Goal: Task Accomplishment & Management: Manage account settings

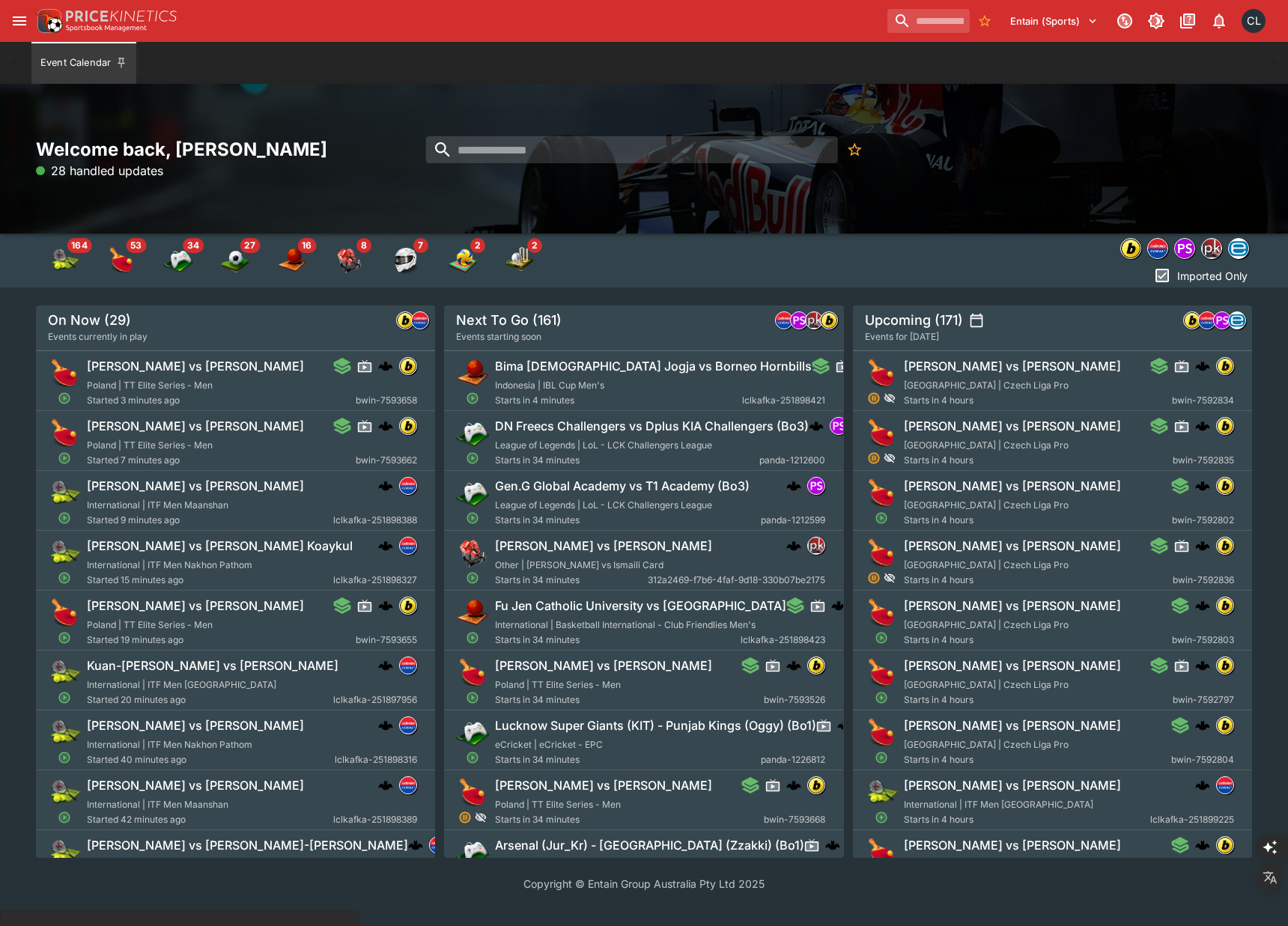
click at [20, 18] on icon "open drawer" at bounding box center [20, 21] width 18 height 18
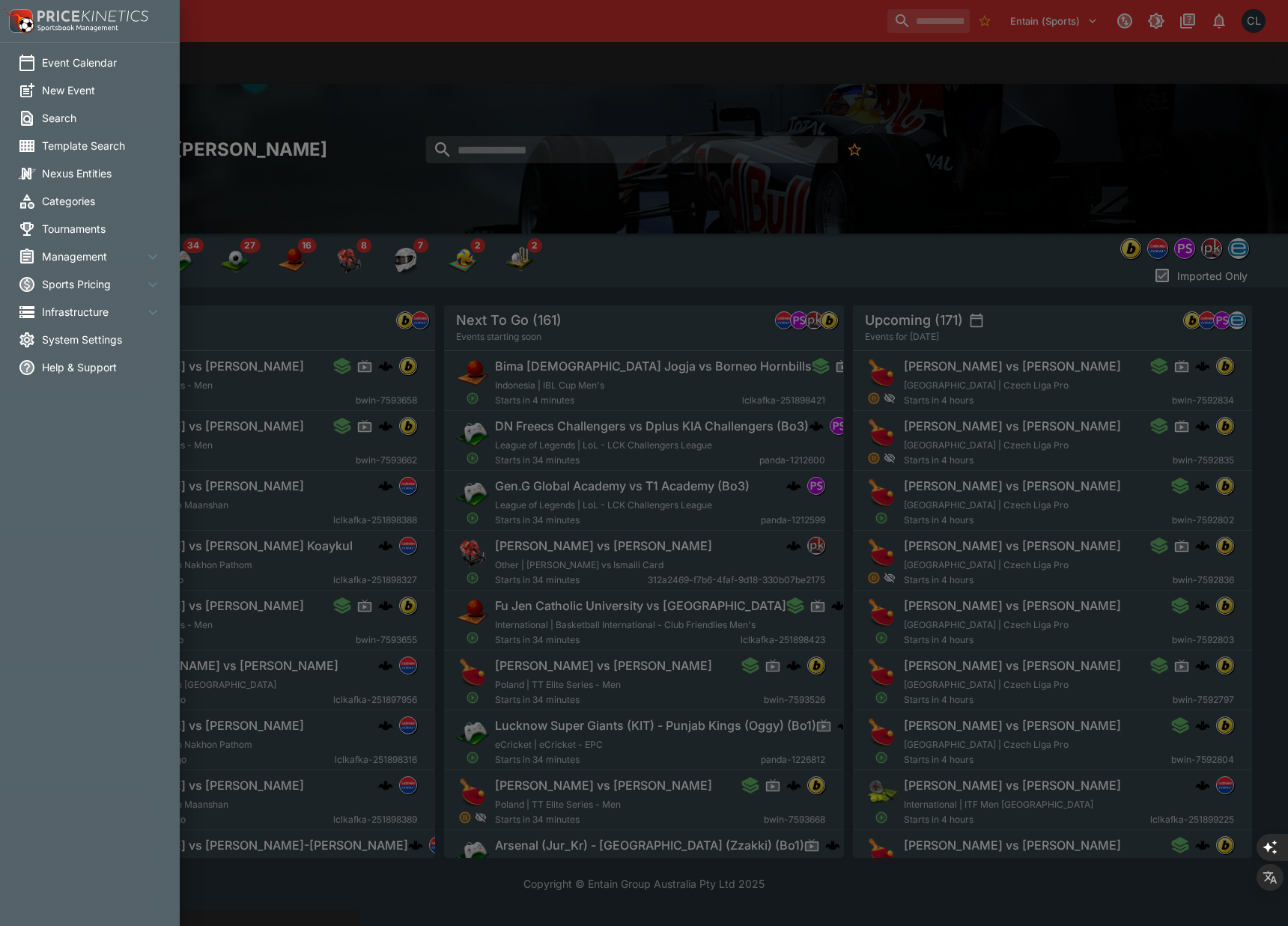
click at [100, 306] on span "Infrastructure" at bounding box center [92, 312] width 101 height 16
click at [87, 342] on span "Director" at bounding box center [110, 346] width 119 height 16
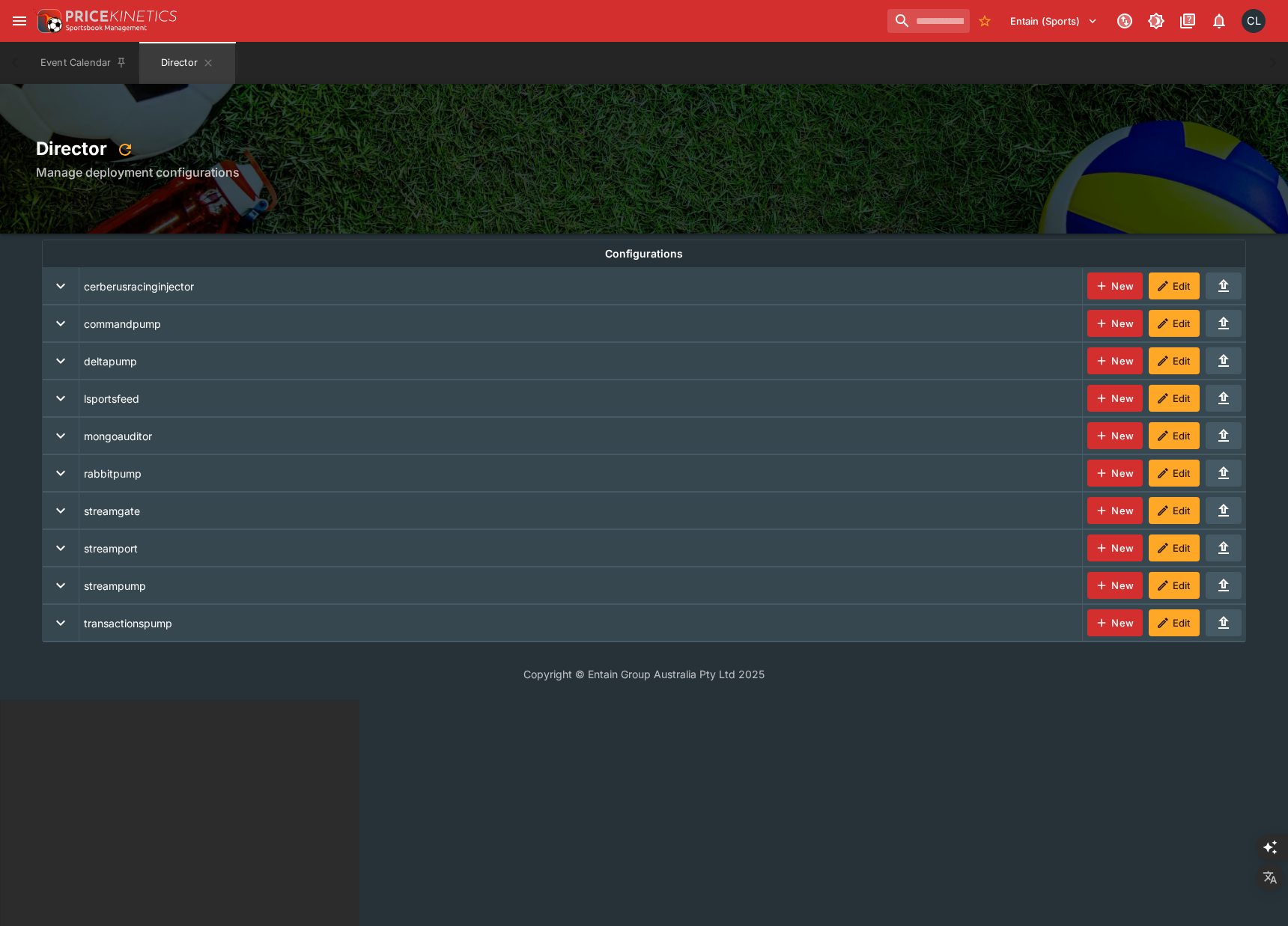
click at [62, 589] on icon "expand row" at bounding box center [61, 586] width 18 height 18
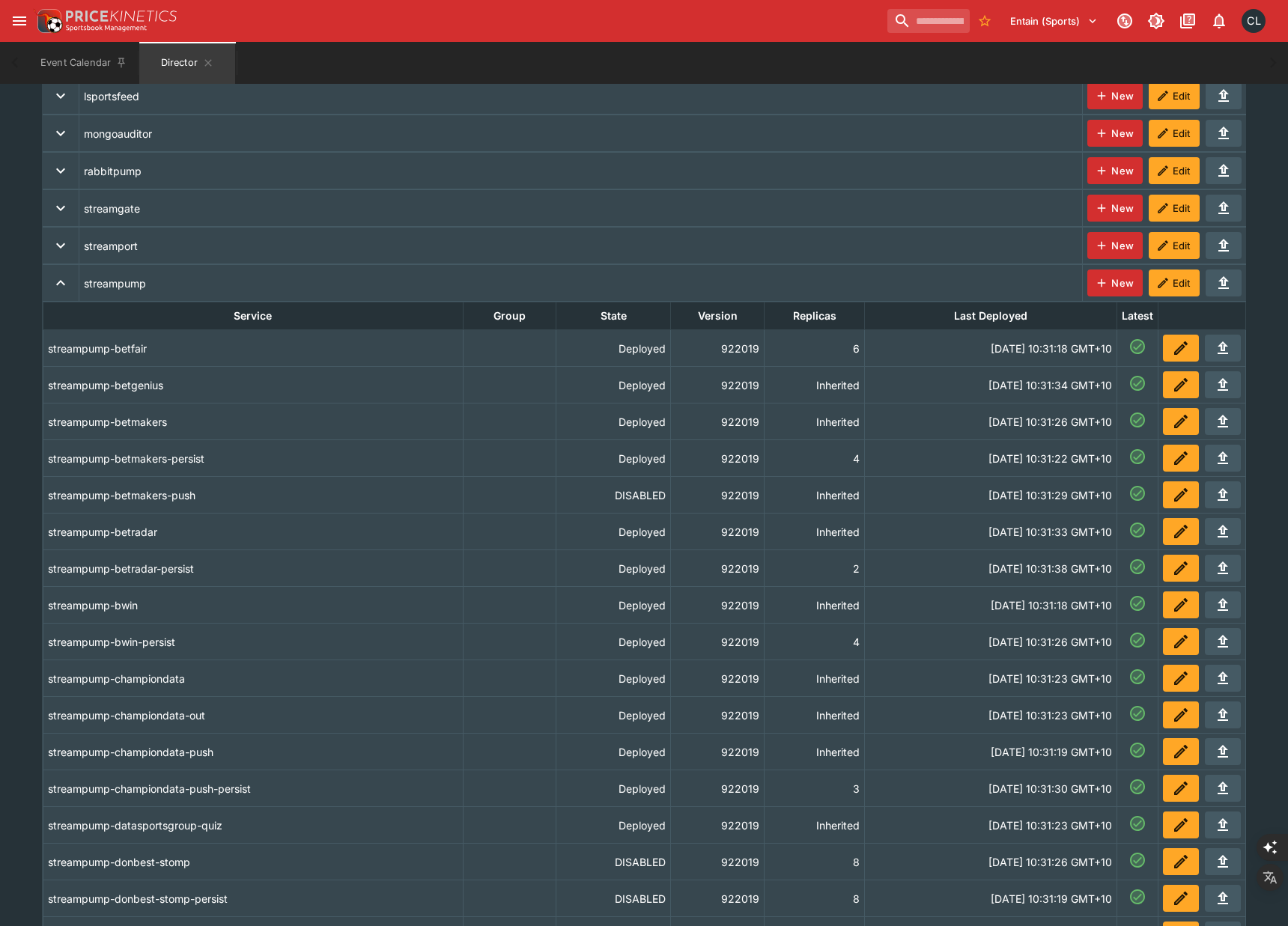
scroll to position [306, 0]
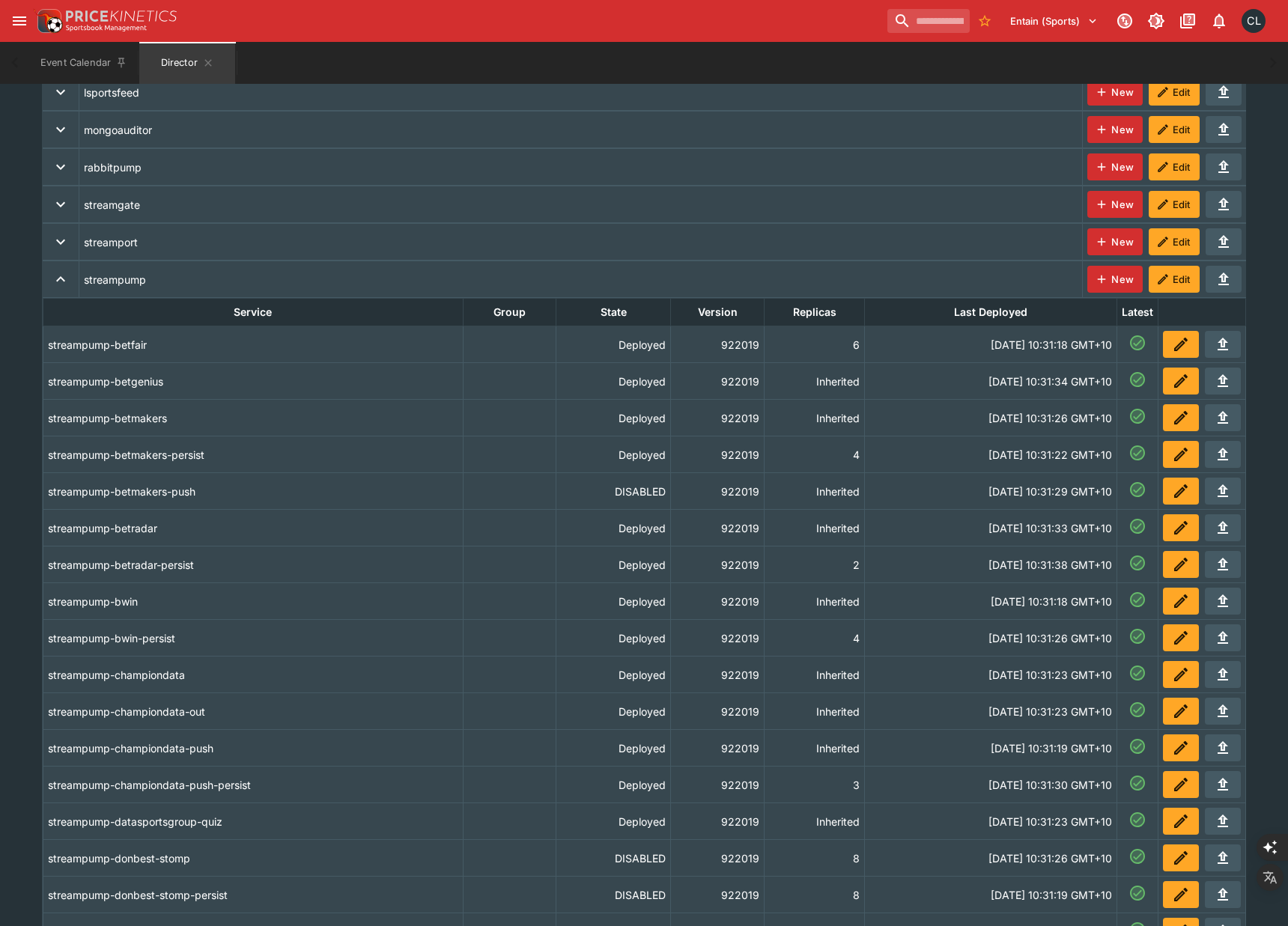
click at [379, 735] on th "streampump-championdata-push" at bounding box center [253, 748] width 420 height 37
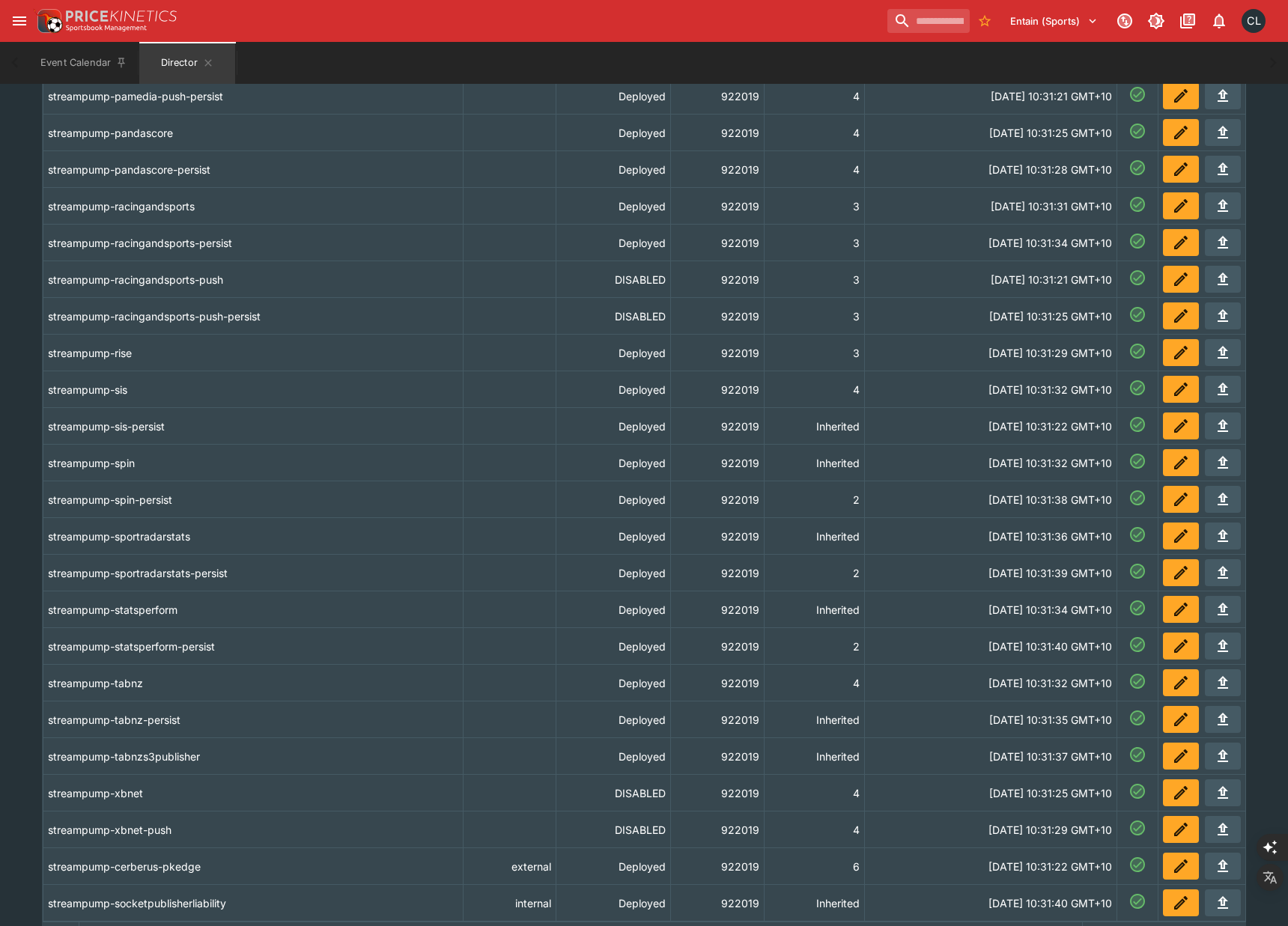
click at [1184, 463] on icon "deployments" at bounding box center [1181, 463] width 18 height 18
click at [1189, 500] on icon "deployments" at bounding box center [1181, 499] width 18 height 18
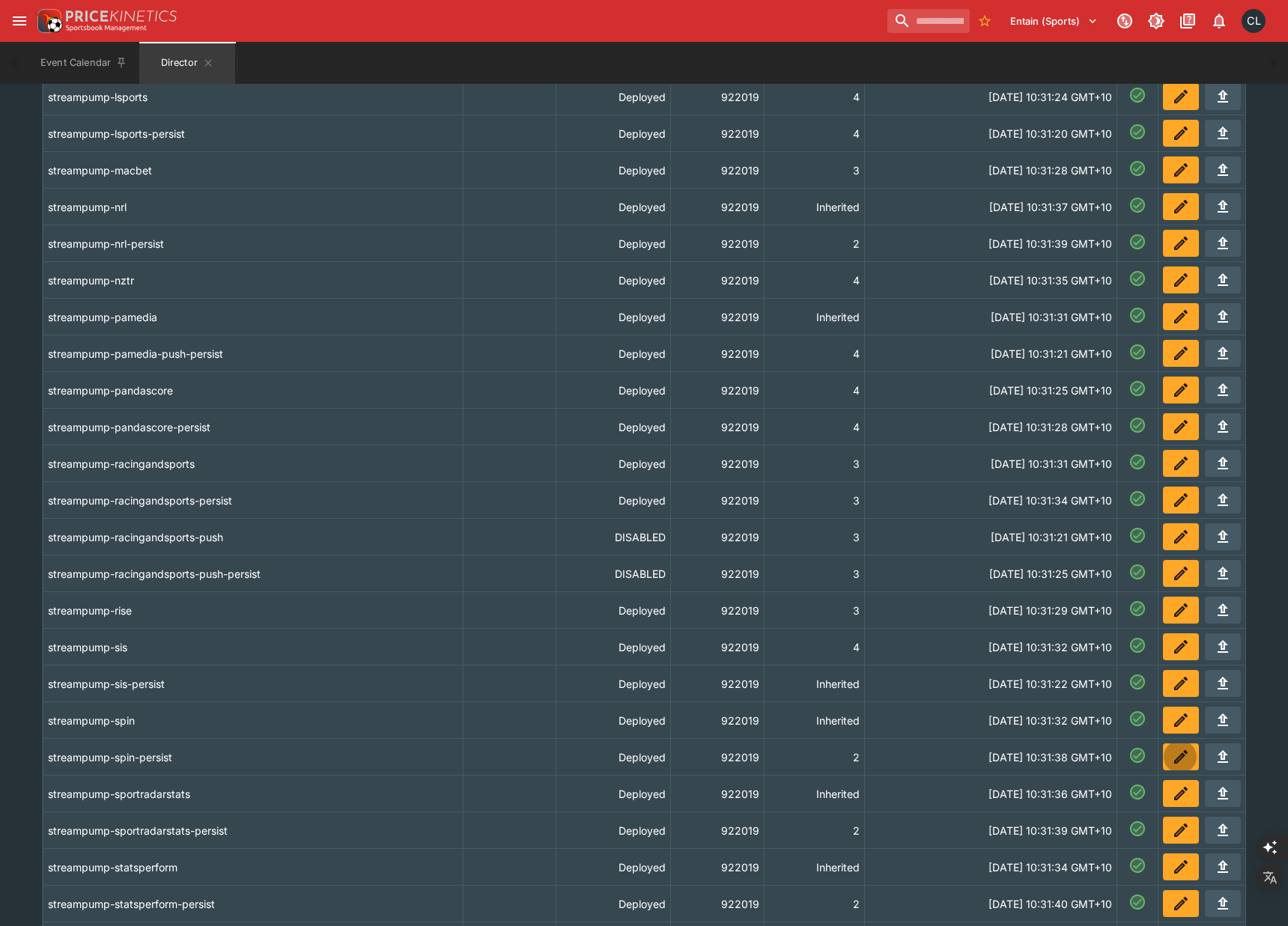
scroll to position [1654, 0]
click at [388, 456] on th "streampump-racingandsports" at bounding box center [253, 464] width 420 height 37
click at [1174, 799] on icon "deployments" at bounding box center [1181, 795] width 14 height 14
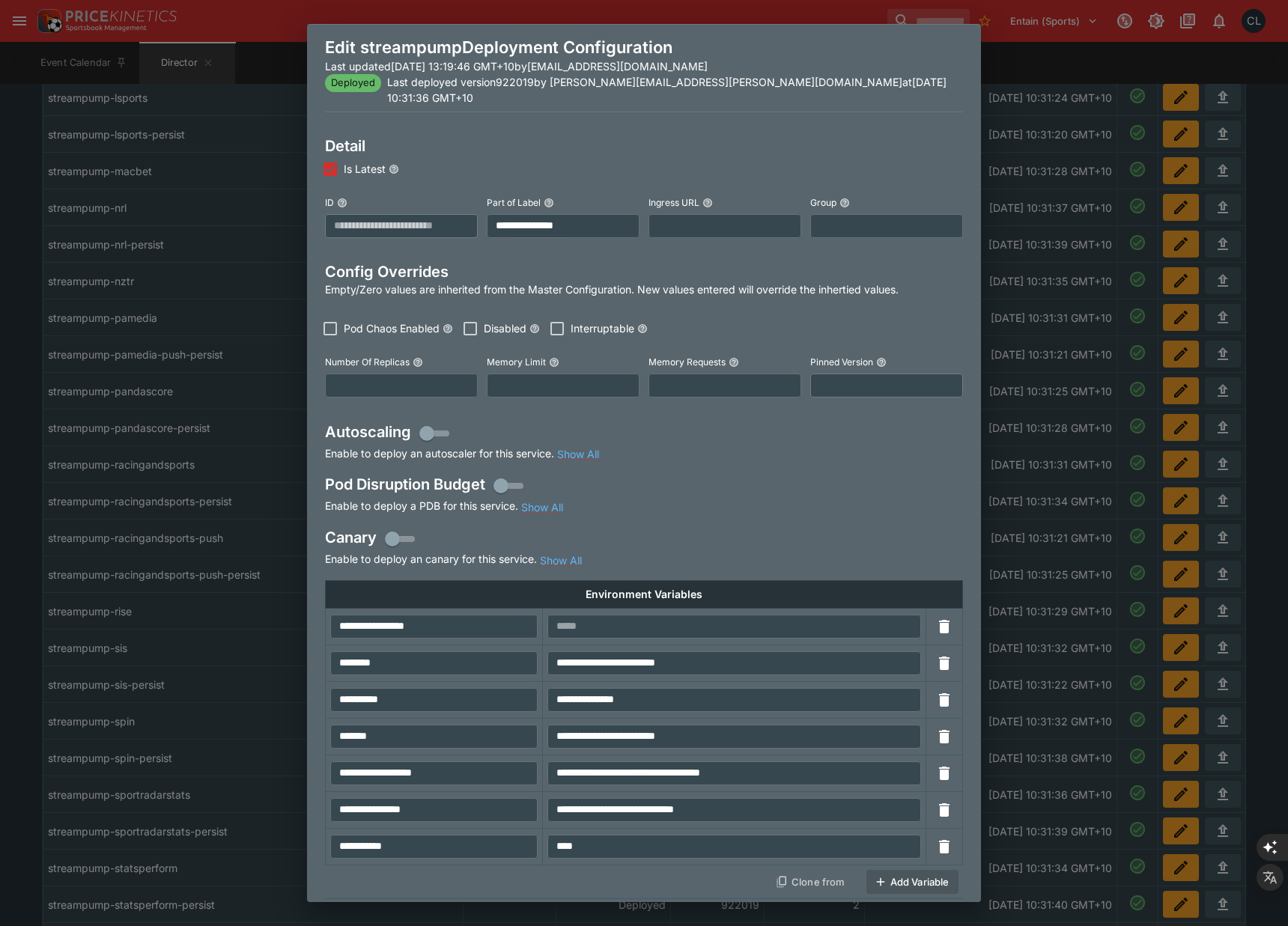
scroll to position [50, 0]
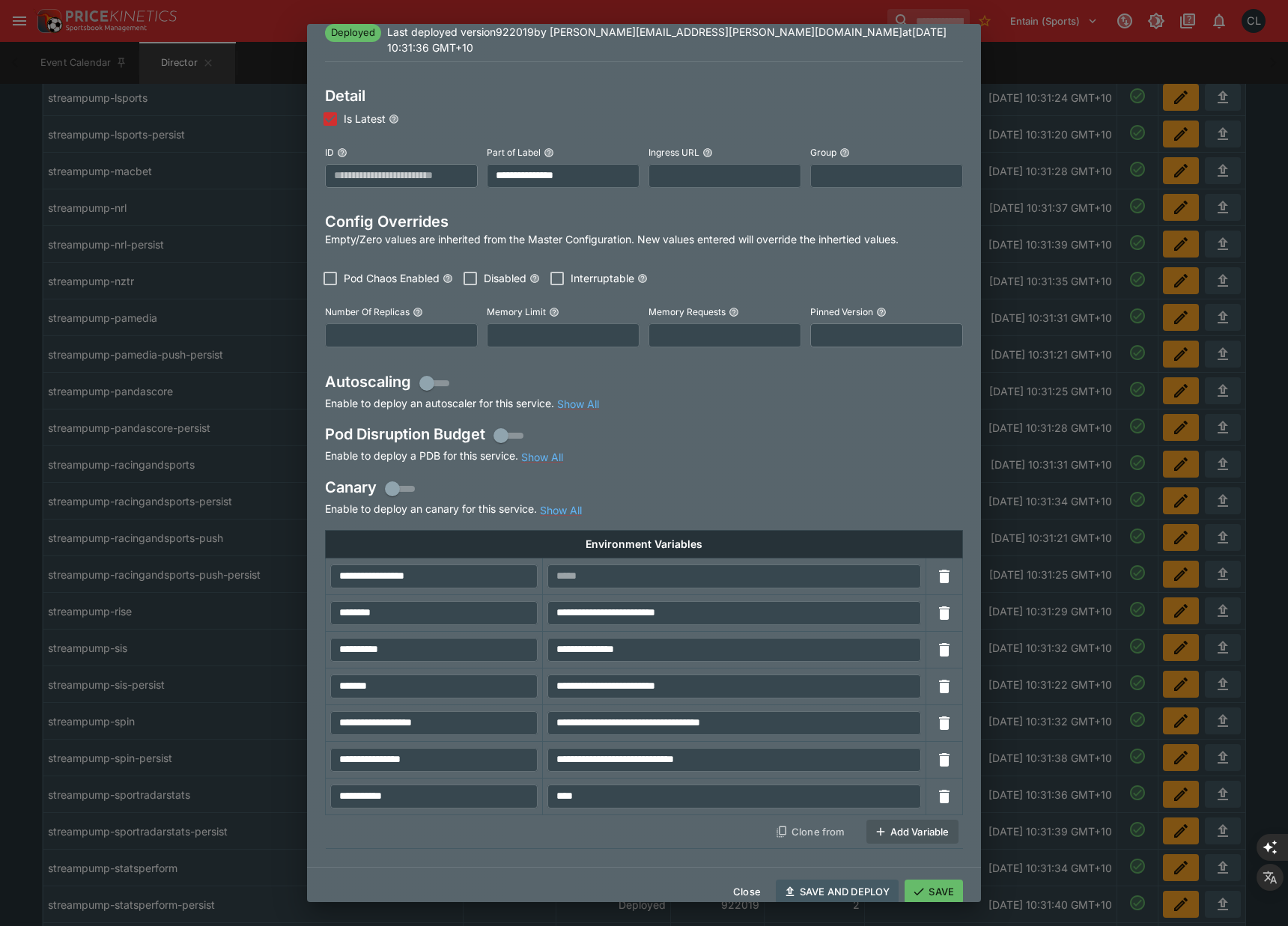
click at [804, 424] on div "Pod Disruption Budget Enable to deploy a PDB for this service. Show All" at bounding box center [644, 444] width 638 height 41
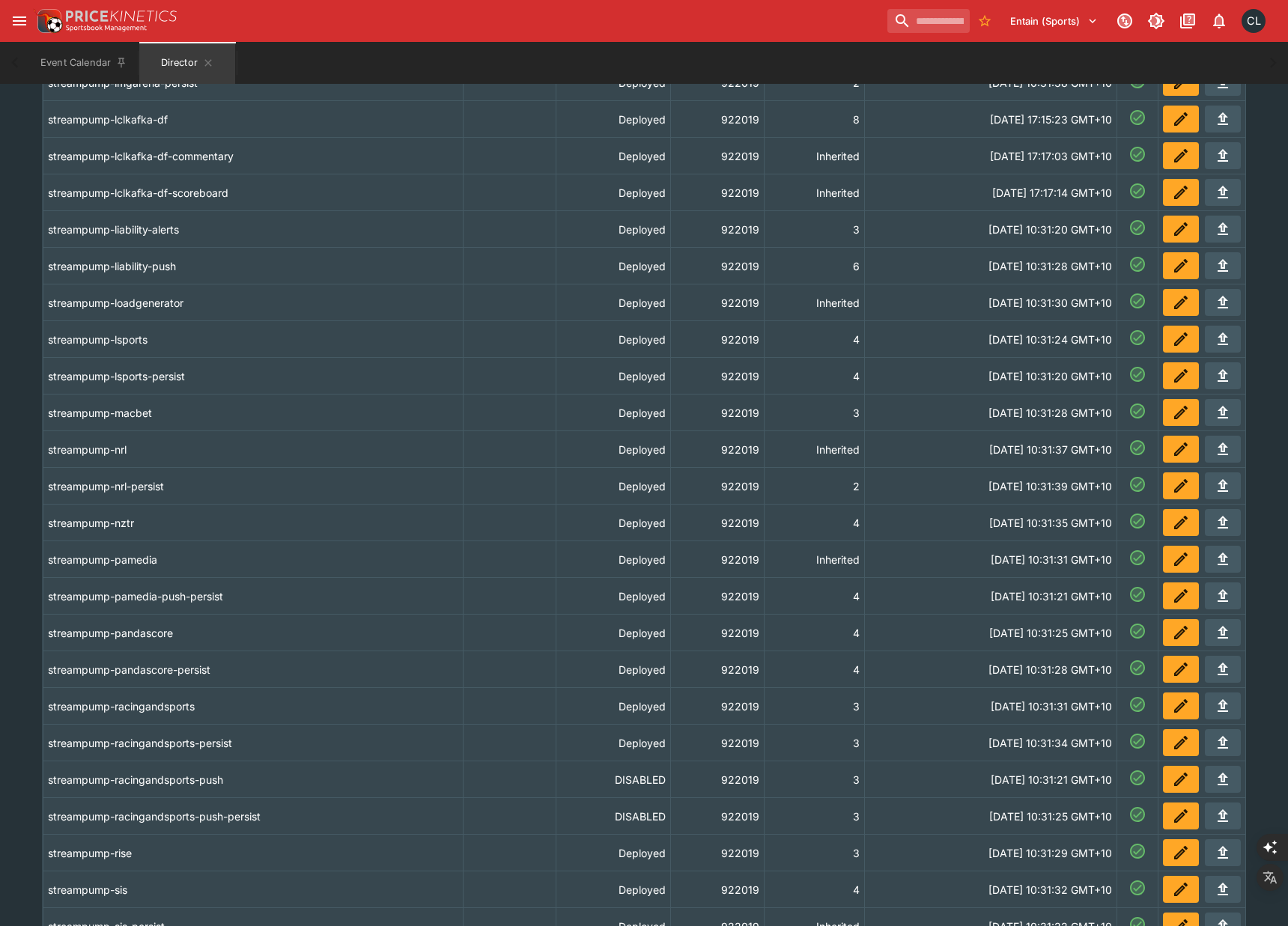
scroll to position [1180, 0]
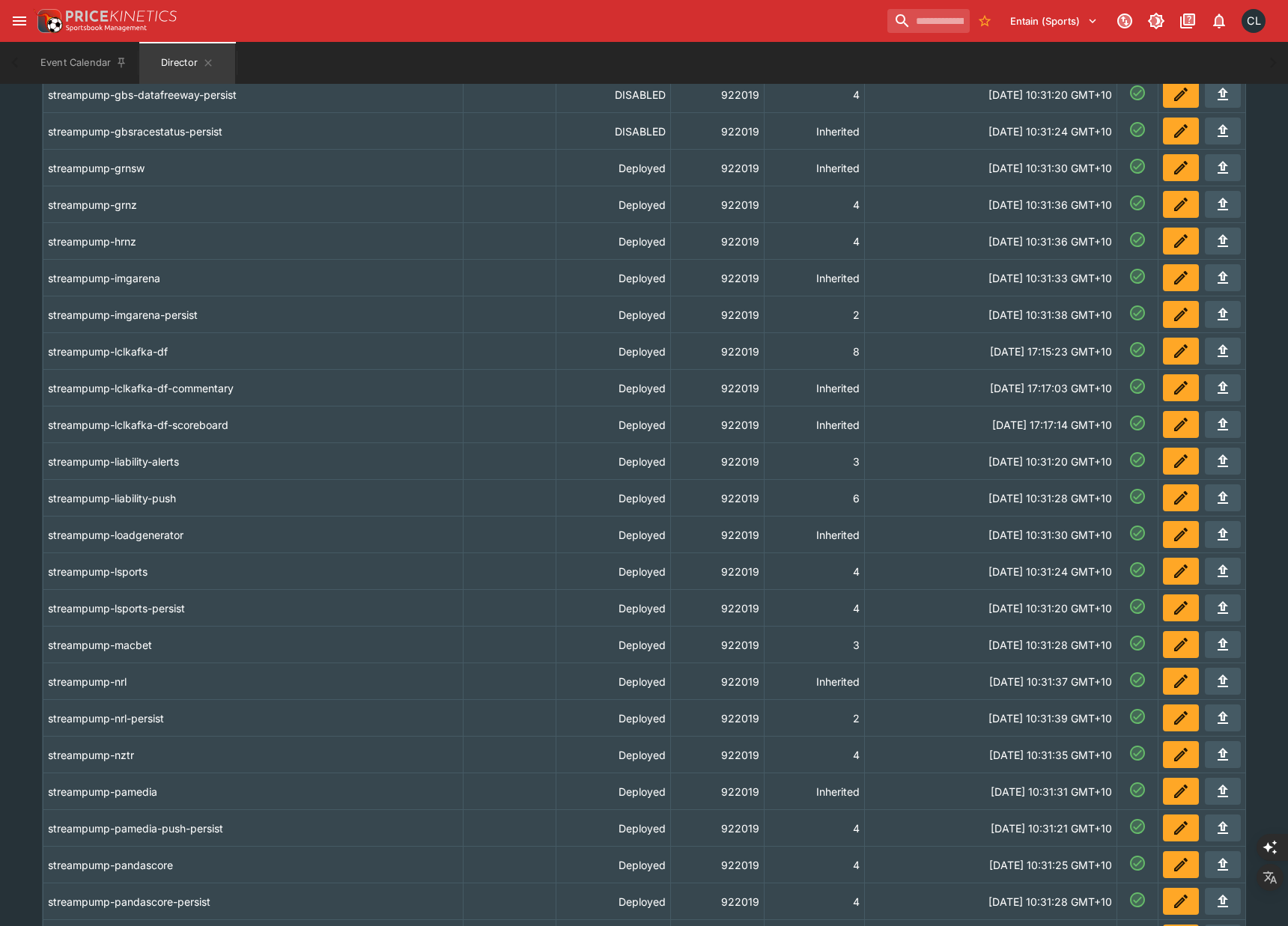
click at [1165, 571] on button "deployments" at bounding box center [1181, 571] width 36 height 27
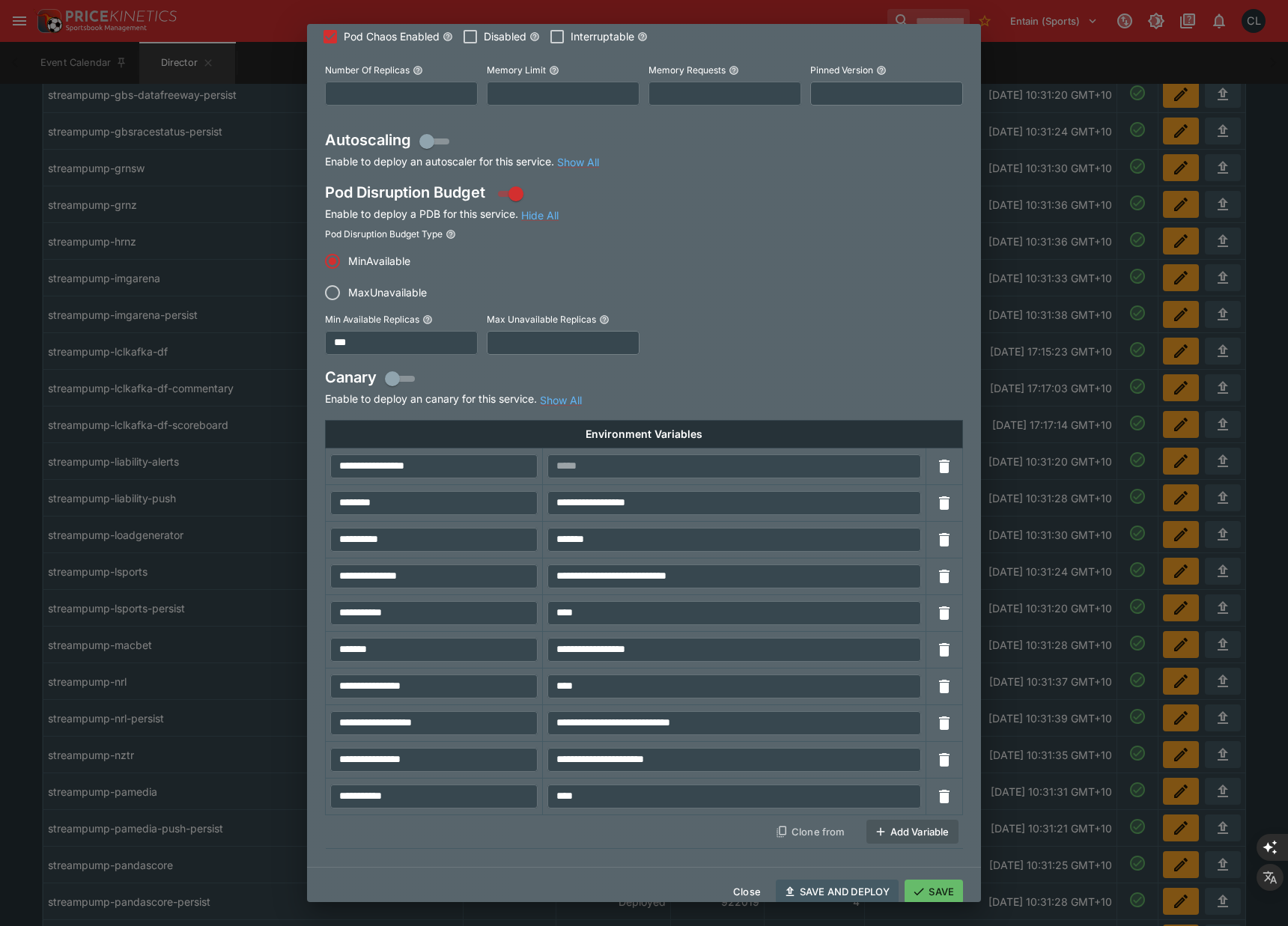
scroll to position [0, 0]
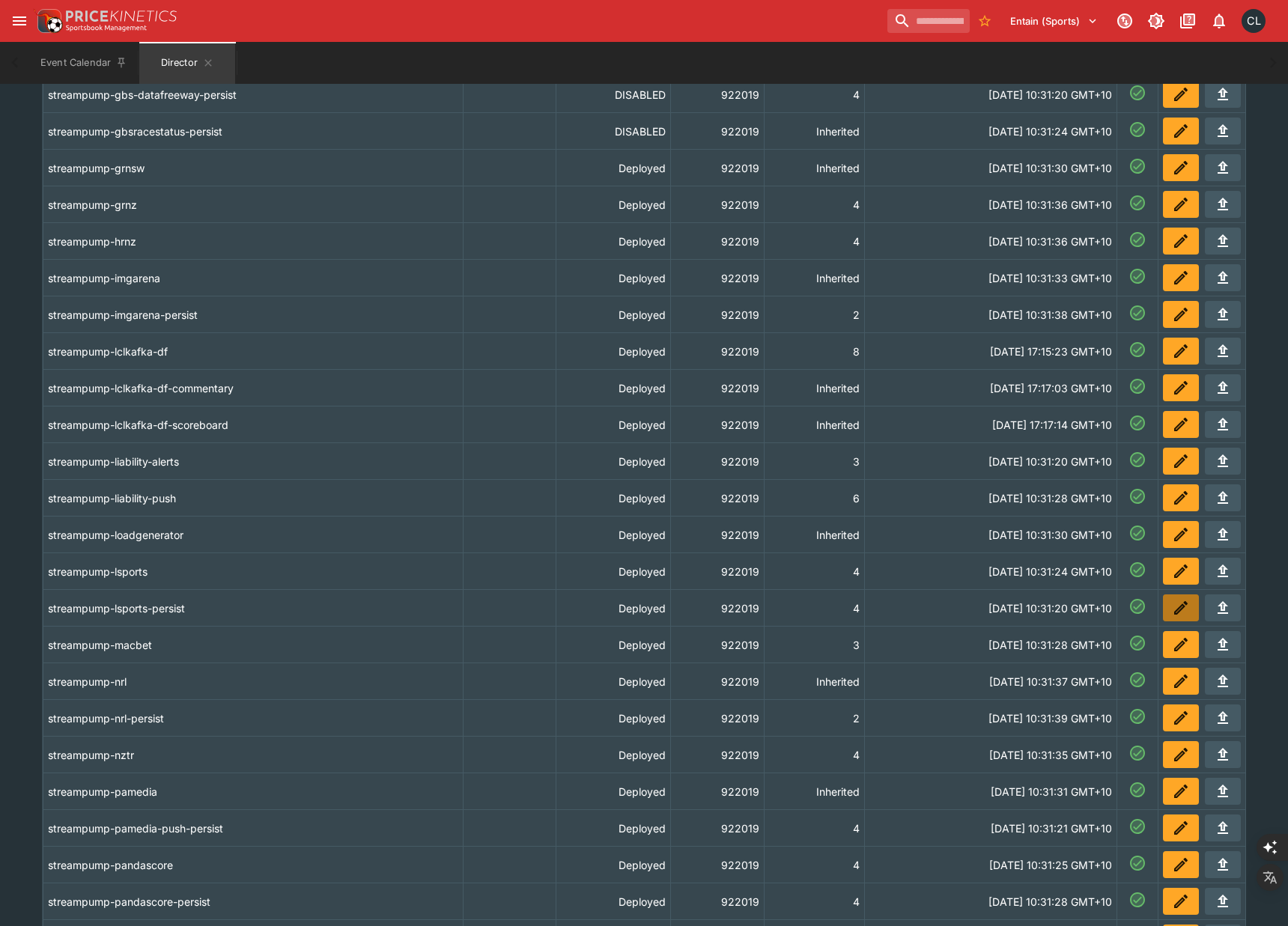
click at [1176, 612] on icon "deployments" at bounding box center [1180, 610] width 8 height 8
click at [248, 617] on th "streampump-lsports-persist" at bounding box center [253, 608] width 420 height 37
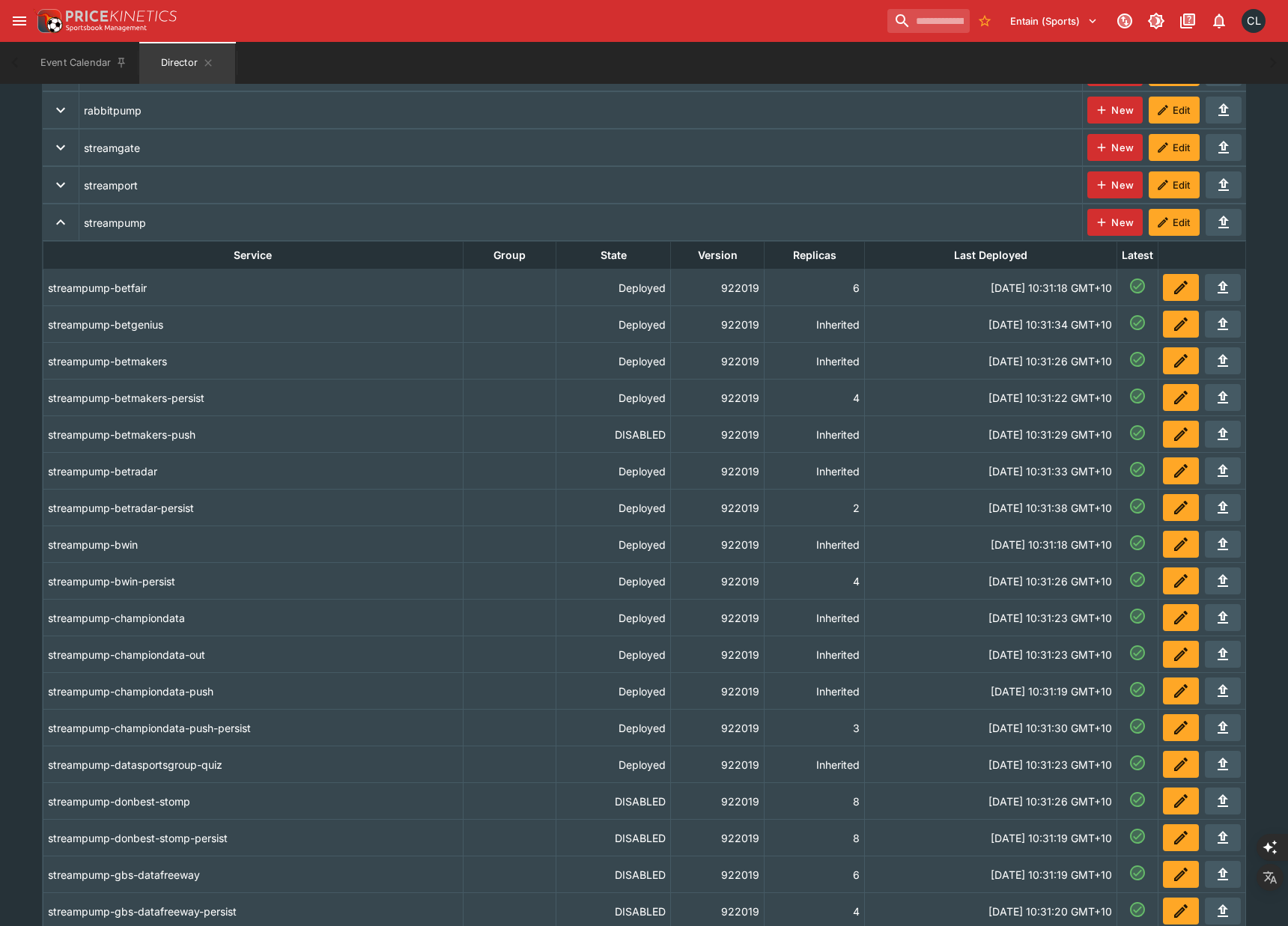
scroll to position [356, 0]
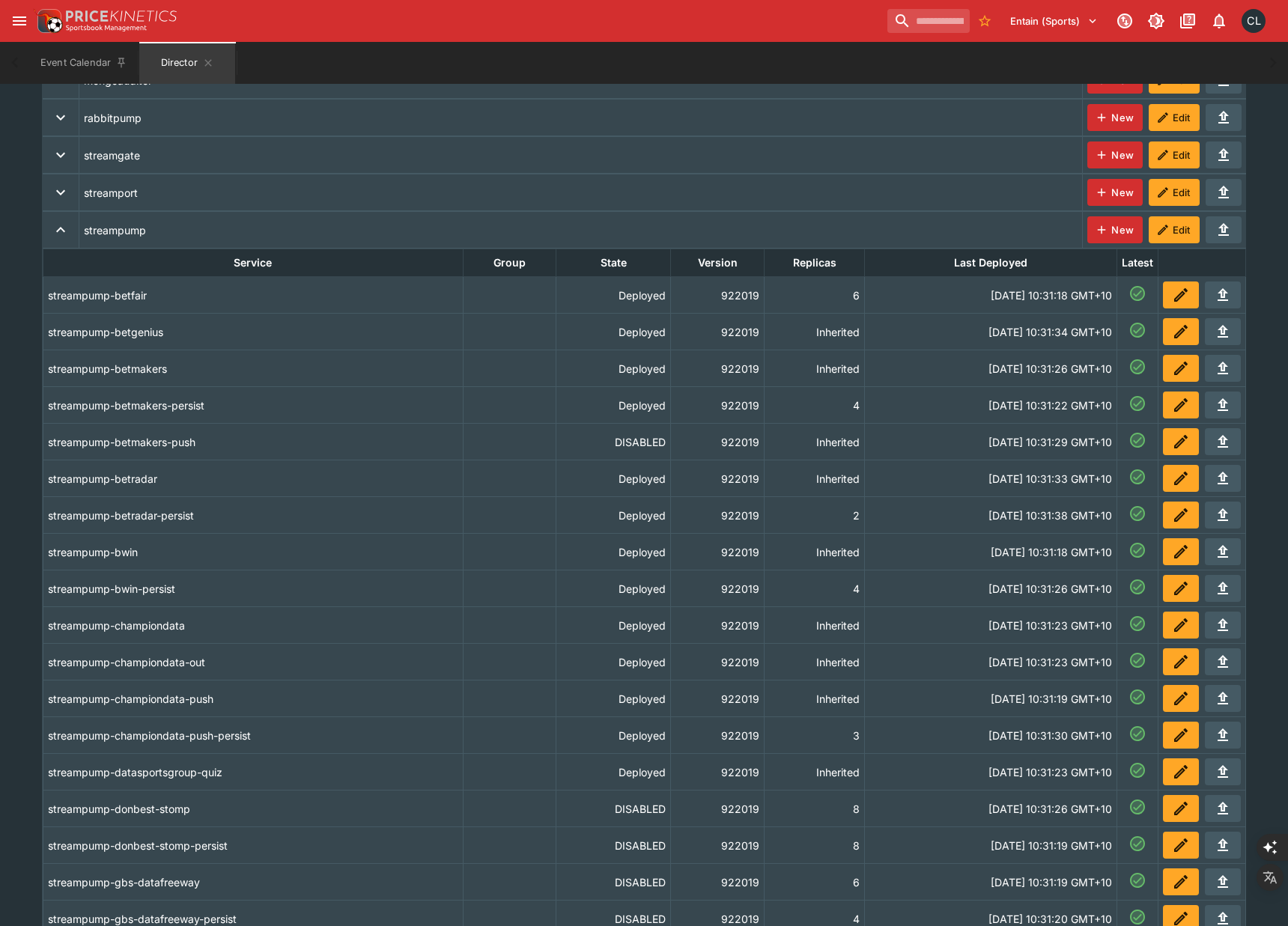
click at [415, 484] on th "streampump-betradar" at bounding box center [253, 478] width 420 height 37
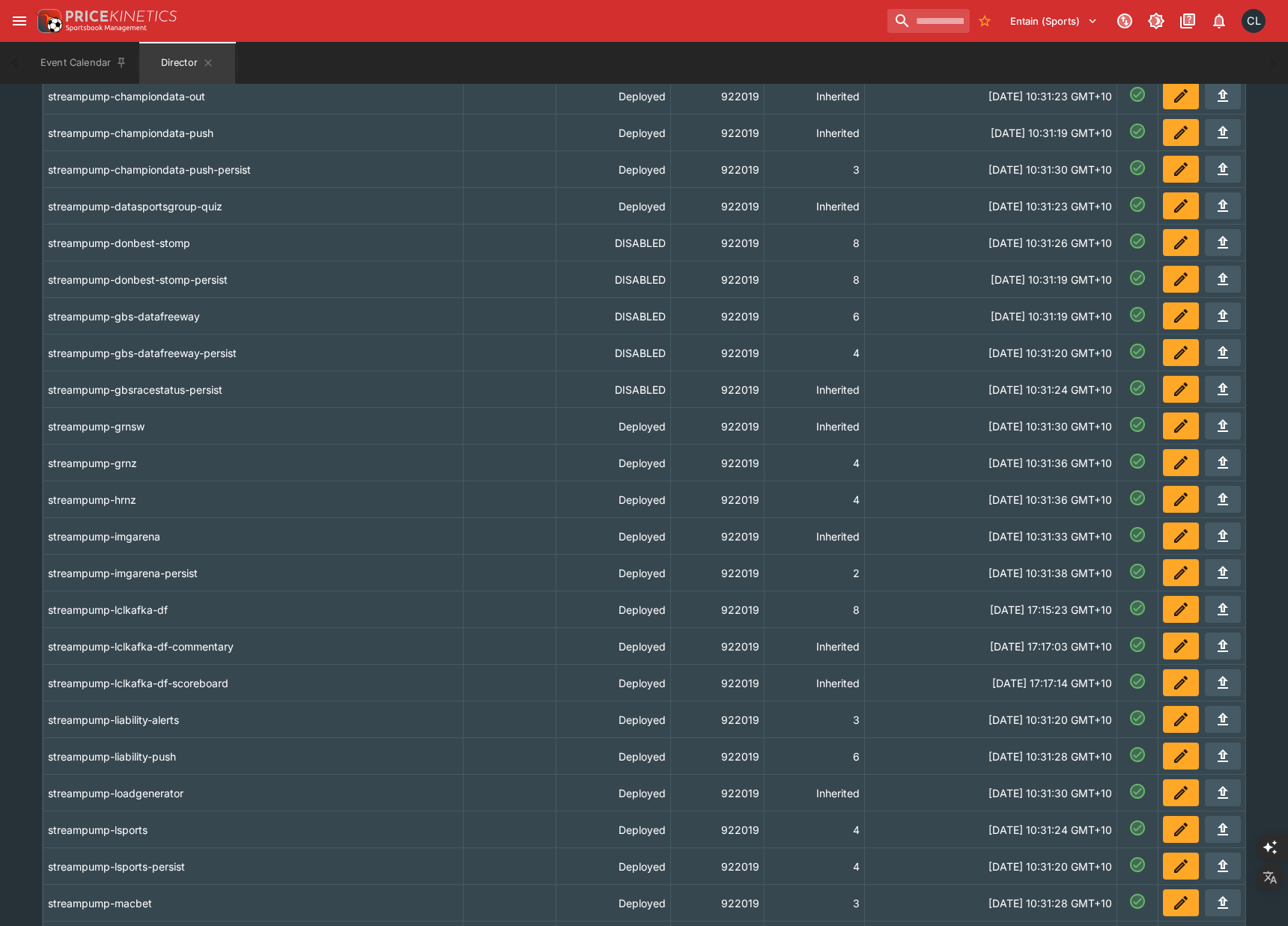
click at [1180, 497] on icon "deployments" at bounding box center [1181, 499] width 14 height 14
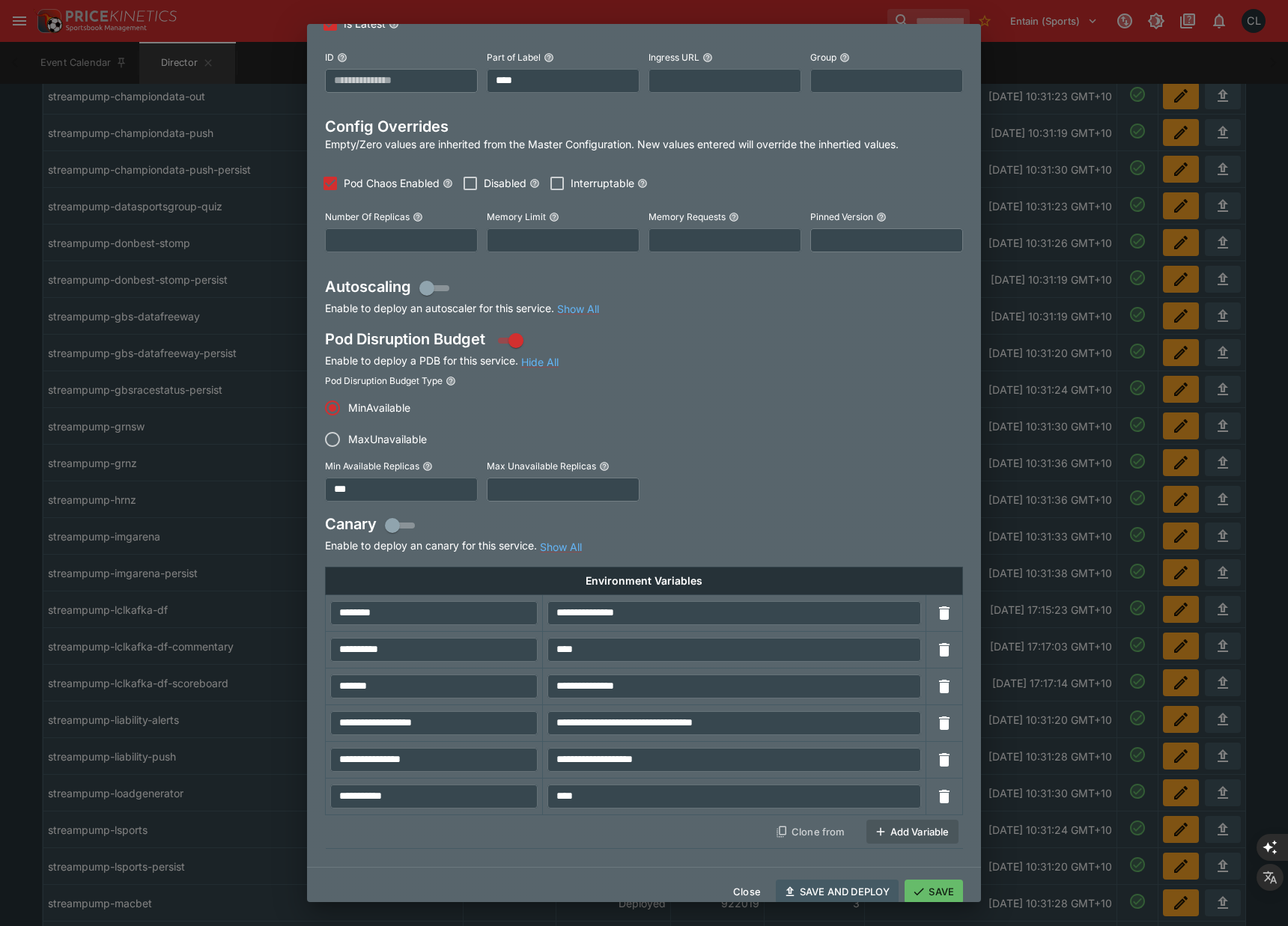
scroll to position [0, 0]
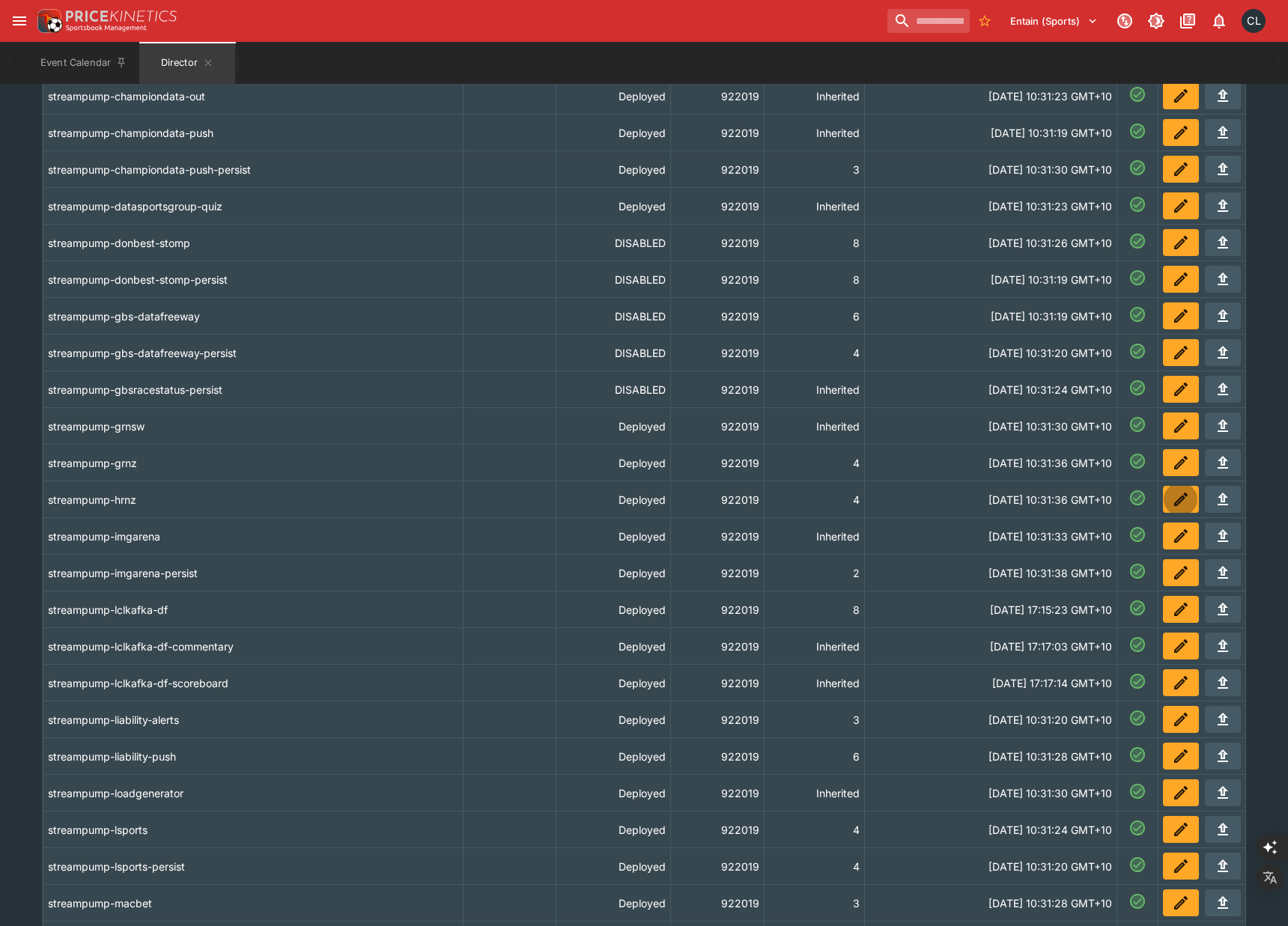
click at [1177, 463] on icon "deployments" at bounding box center [1181, 463] width 18 height 18
click at [272, 543] on th "streampump-imgarena" at bounding box center [253, 536] width 420 height 37
click at [307, 453] on th "streampump-grnz" at bounding box center [253, 463] width 420 height 37
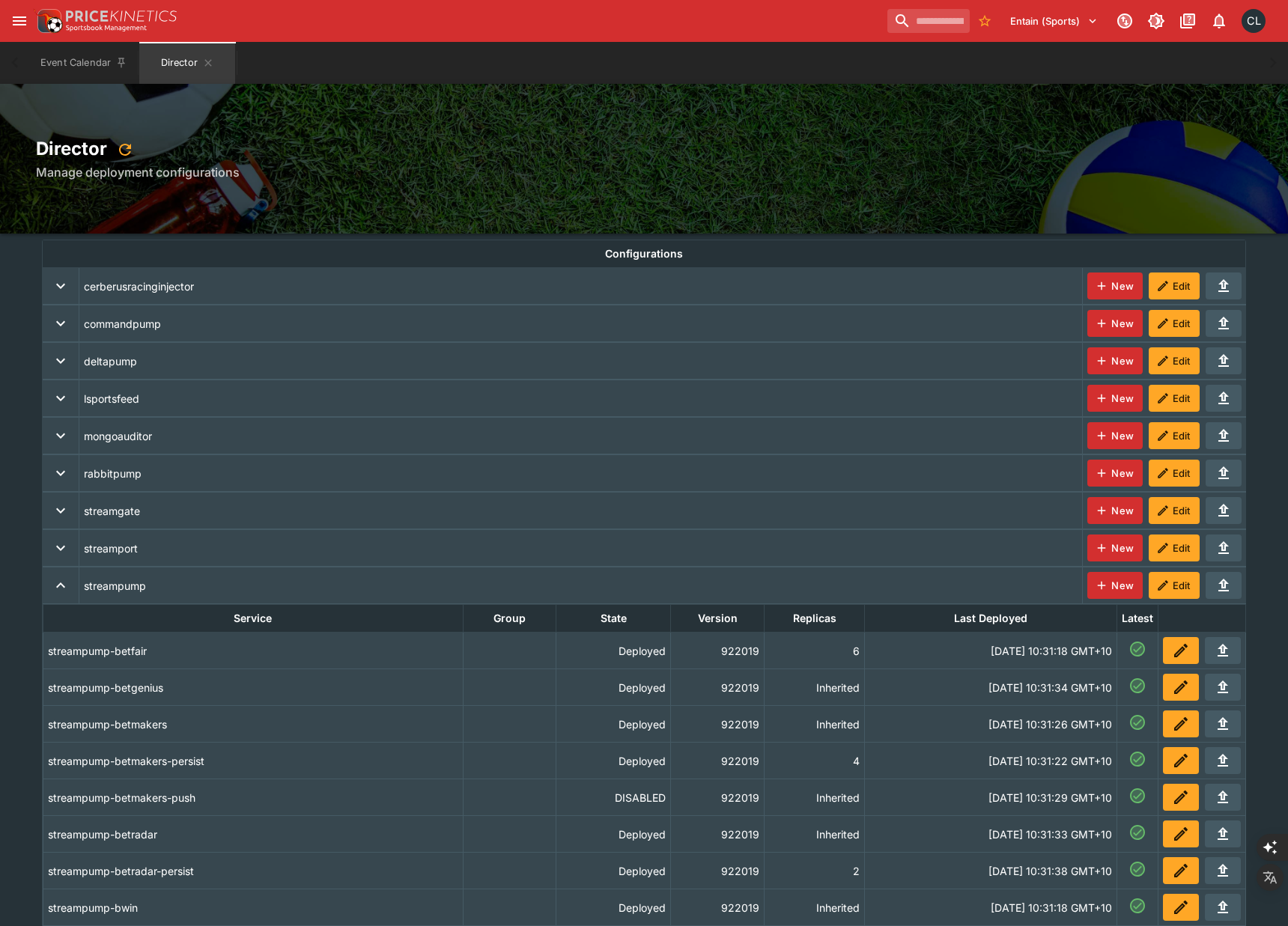
click at [450, 114] on div "Director Manage deployment configurations" at bounding box center [644, 158] width 1288 height 150
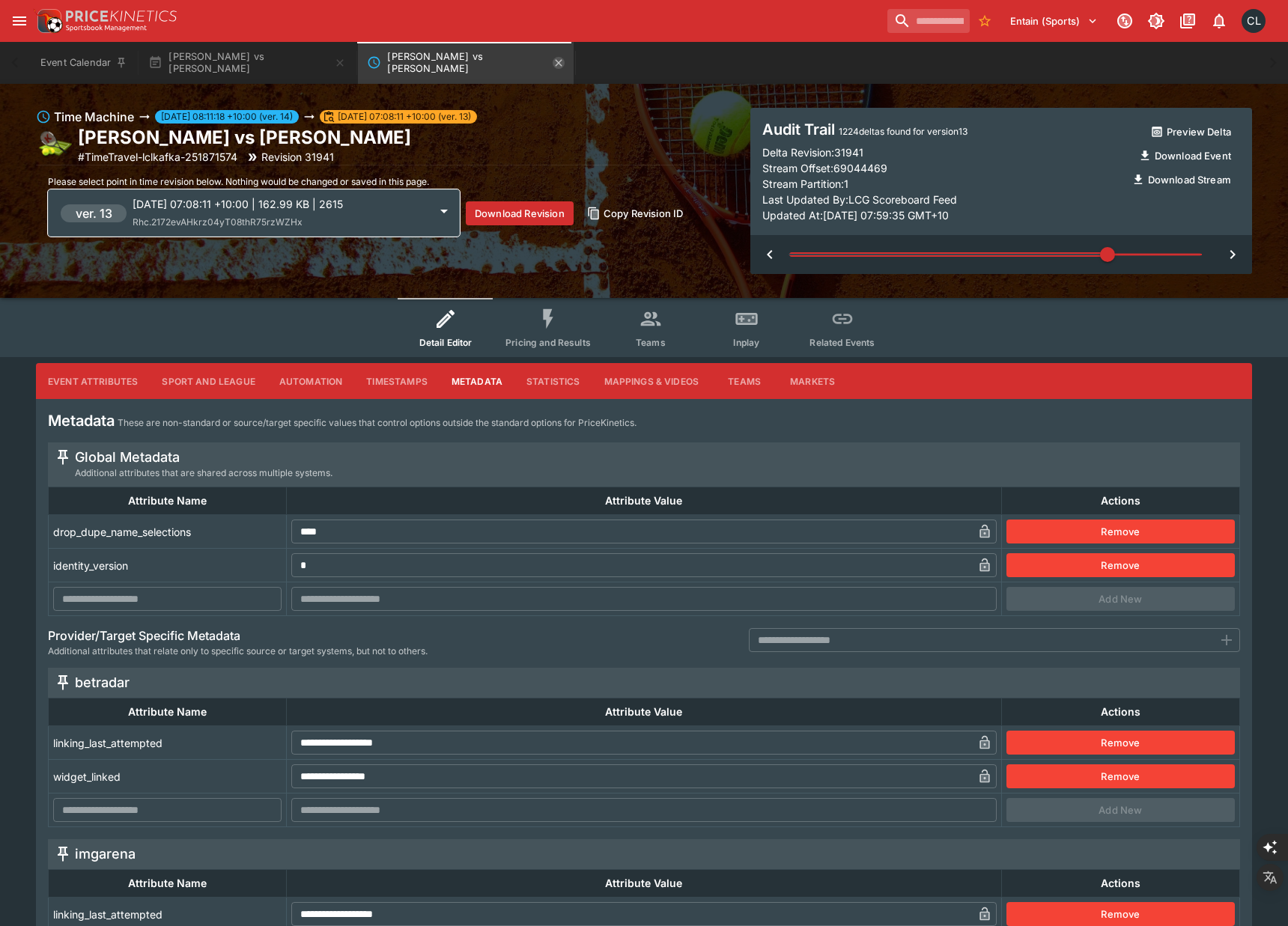
click at [556, 65] on icon "Janice Tjen vs Varvara Lepchenko" at bounding box center [559, 62] width 7 height 7
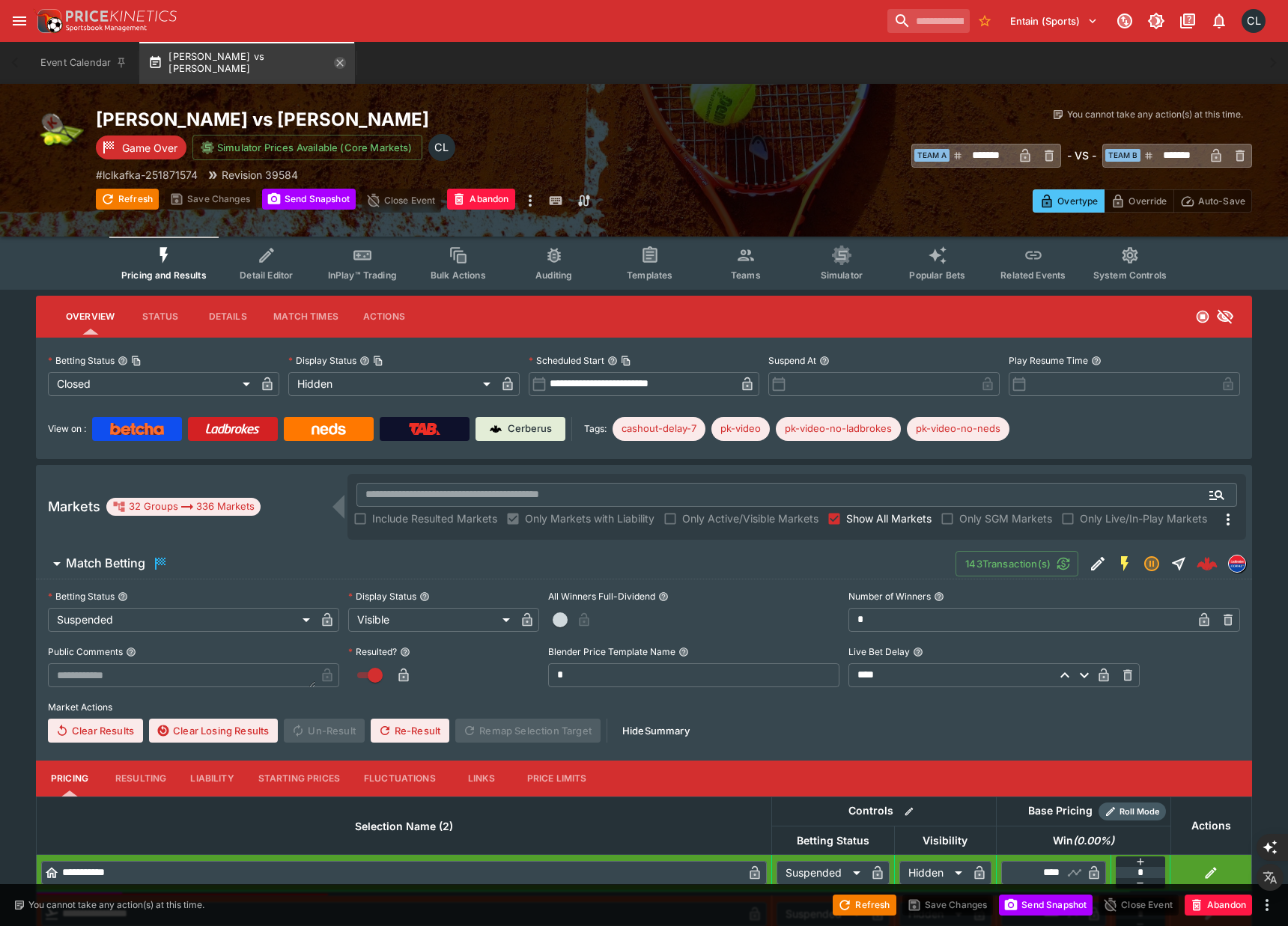
click at [341, 63] on icon "button" at bounding box center [340, 63] width 12 height 12
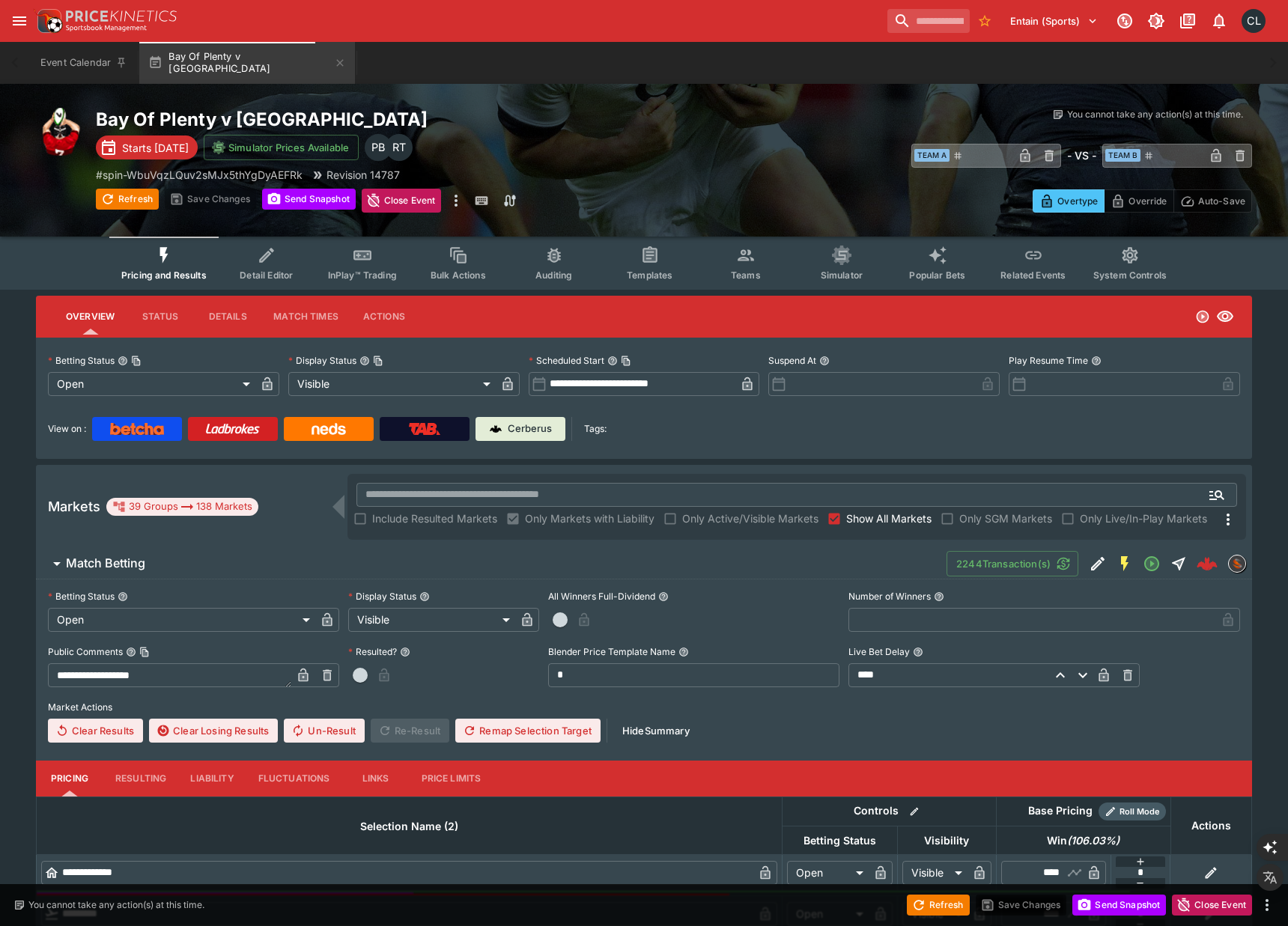
click at [532, 562] on span "Match Betting" at bounding box center [499, 564] width 868 height 16
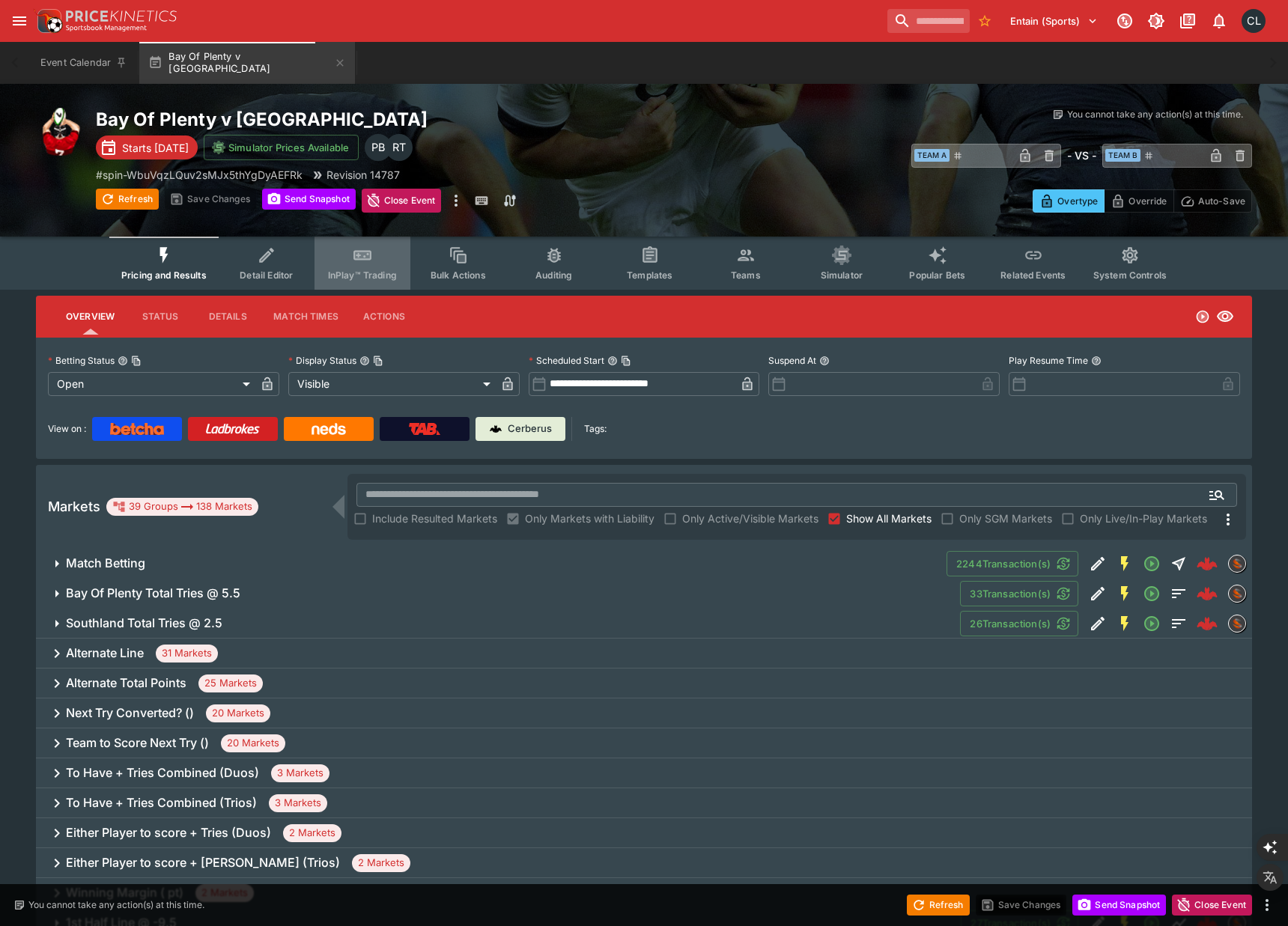
click at [361, 265] on icon "Event type filters" at bounding box center [363, 256] width 20 height 20
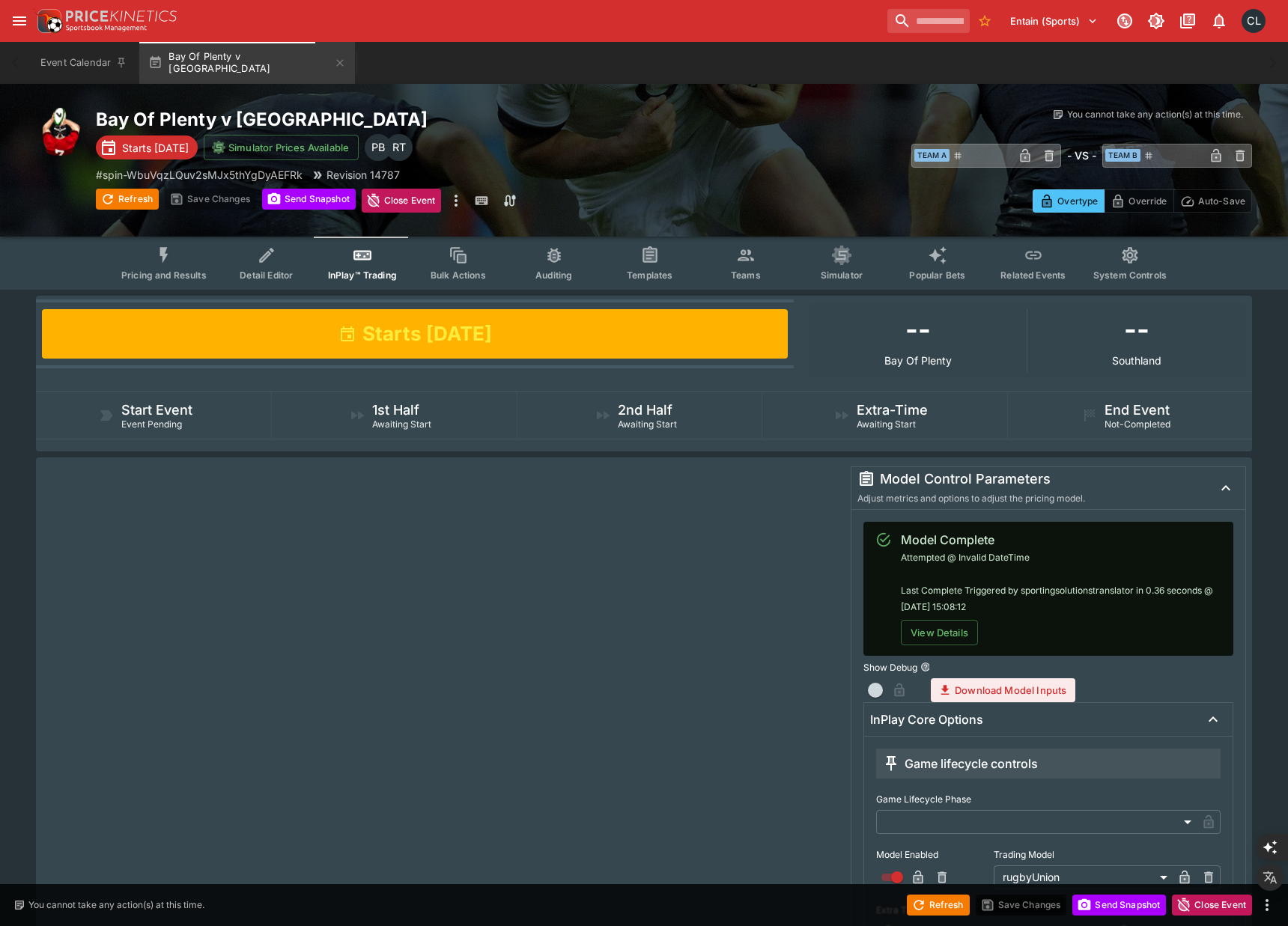
click at [686, 528] on div at bounding box center [442, 718] width 800 height 504
click at [745, 280] on button "Teams" at bounding box center [746, 263] width 95 height 53
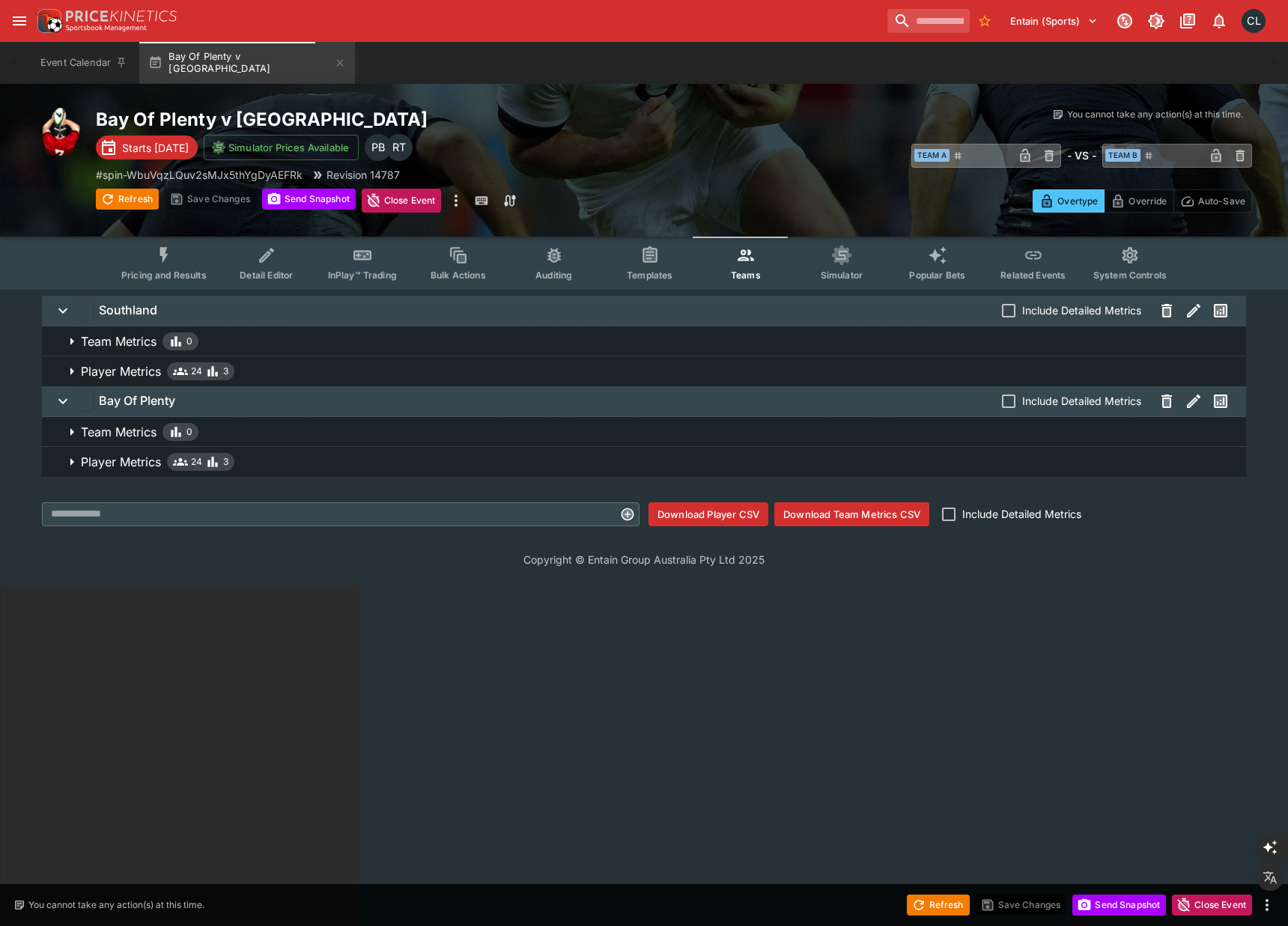
click at [628, 368] on span "Player Metrics 24 3" at bounding box center [656, 371] width 1153 height 18
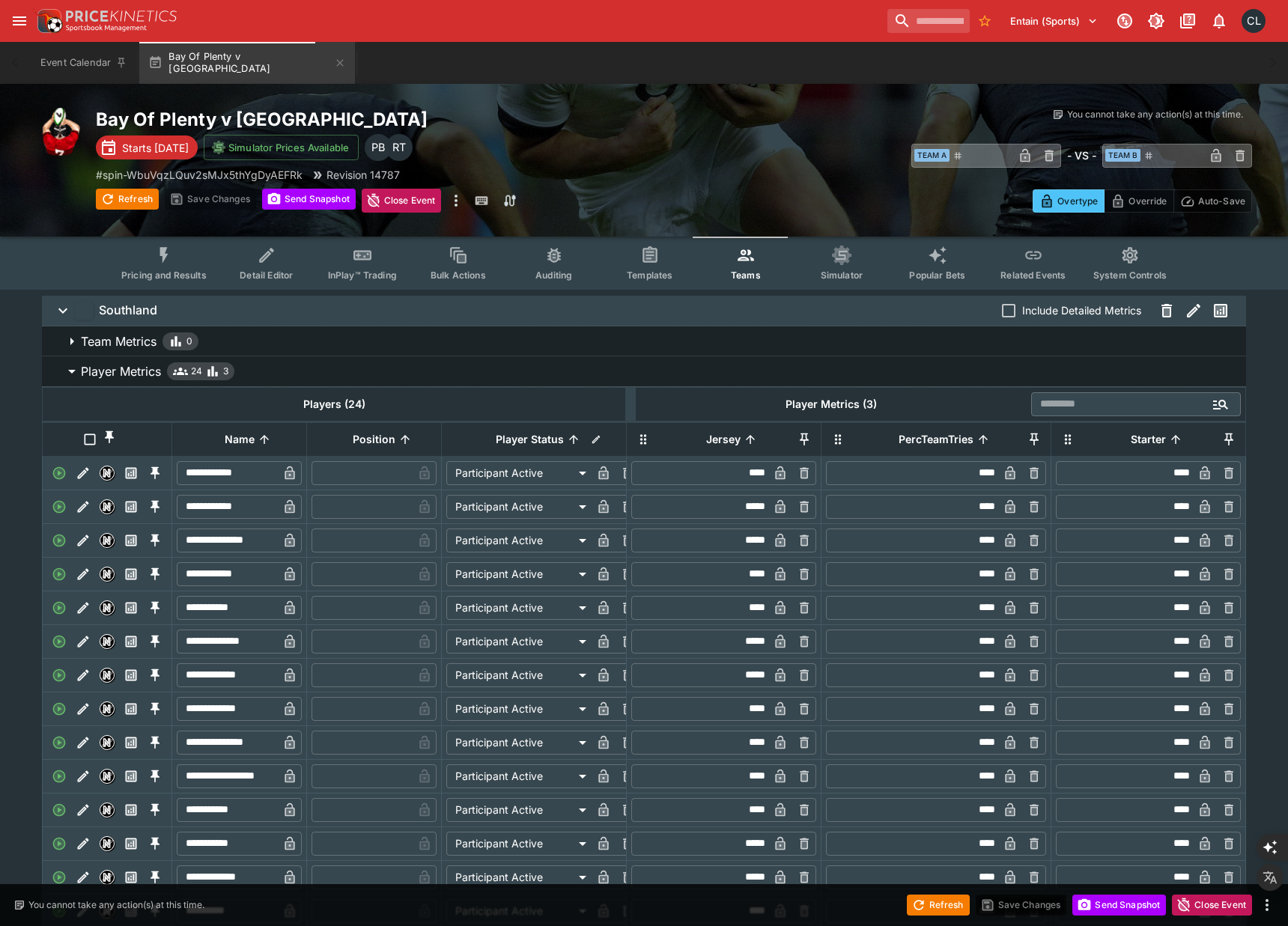
click at [171, 260] on icon "Event type filters" at bounding box center [164, 256] width 20 height 20
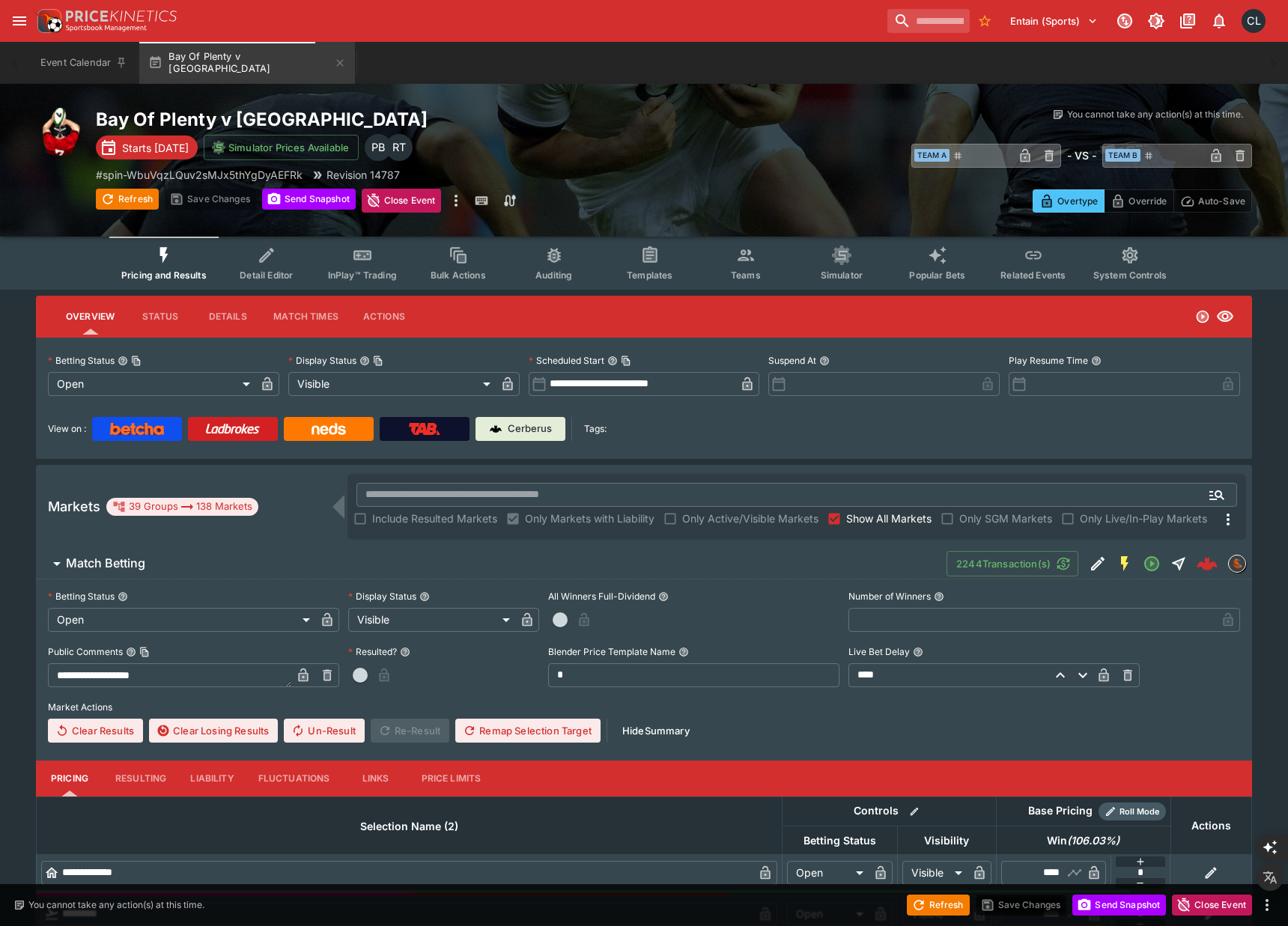
click at [735, 146] on div "​ Team A ​ - VS - ​ Team B ​" at bounding box center [963, 155] width 578 height 35
click at [187, 174] on p "# spin-WbuVqzLQuv2sMJx5thYgDyAEFRk" at bounding box center [199, 175] width 207 height 16
click at [195, 174] on p "# spin-WbuVqzLQuv2sMJx5thYgDyAEFRk" at bounding box center [199, 175] width 207 height 16
click at [23, 18] on icon "open drawer" at bounding box center [20, 21] width 18 height 18
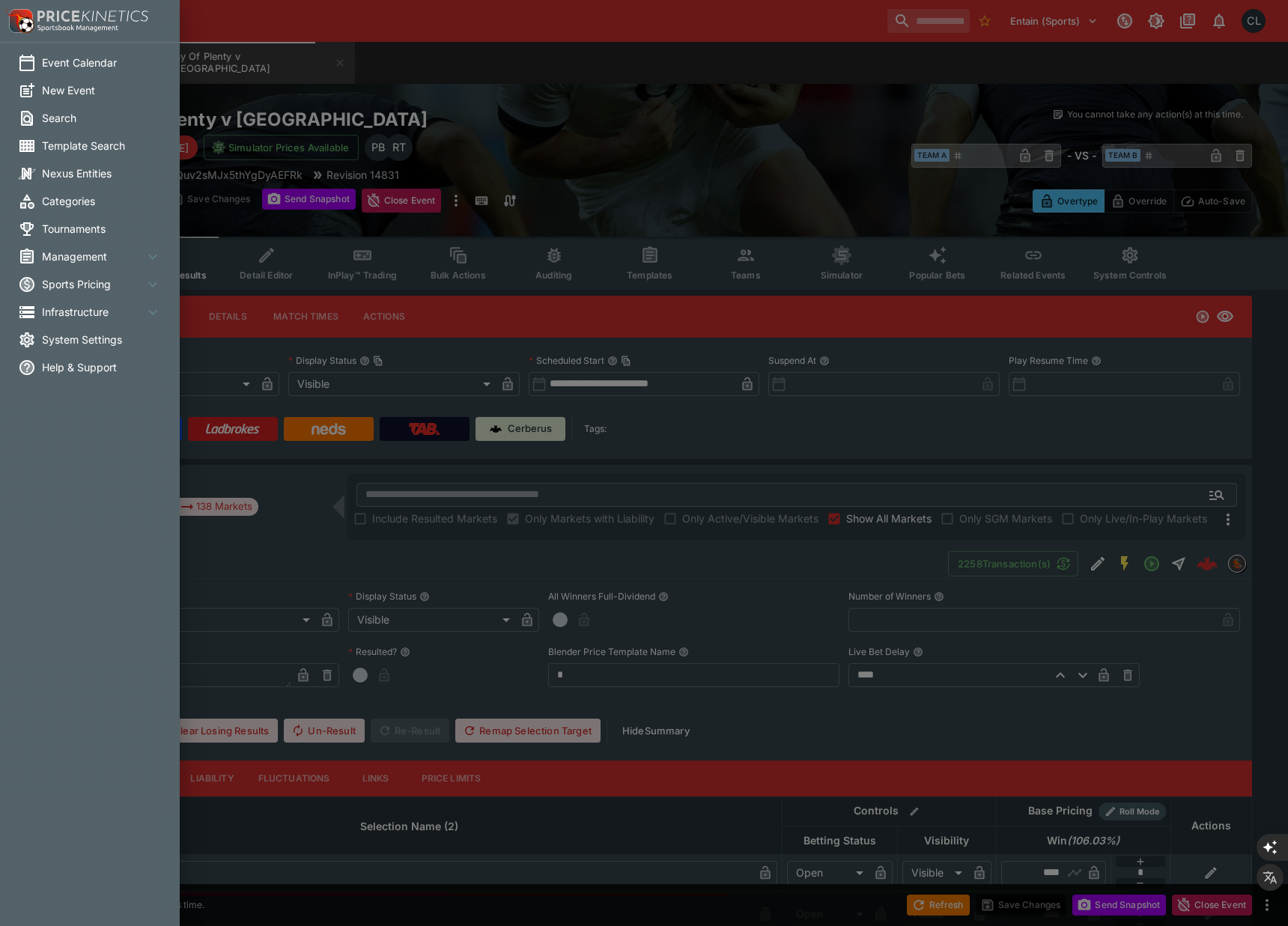
click at [18, 26] on img at bounding box center [20, 21] width 30 height 30
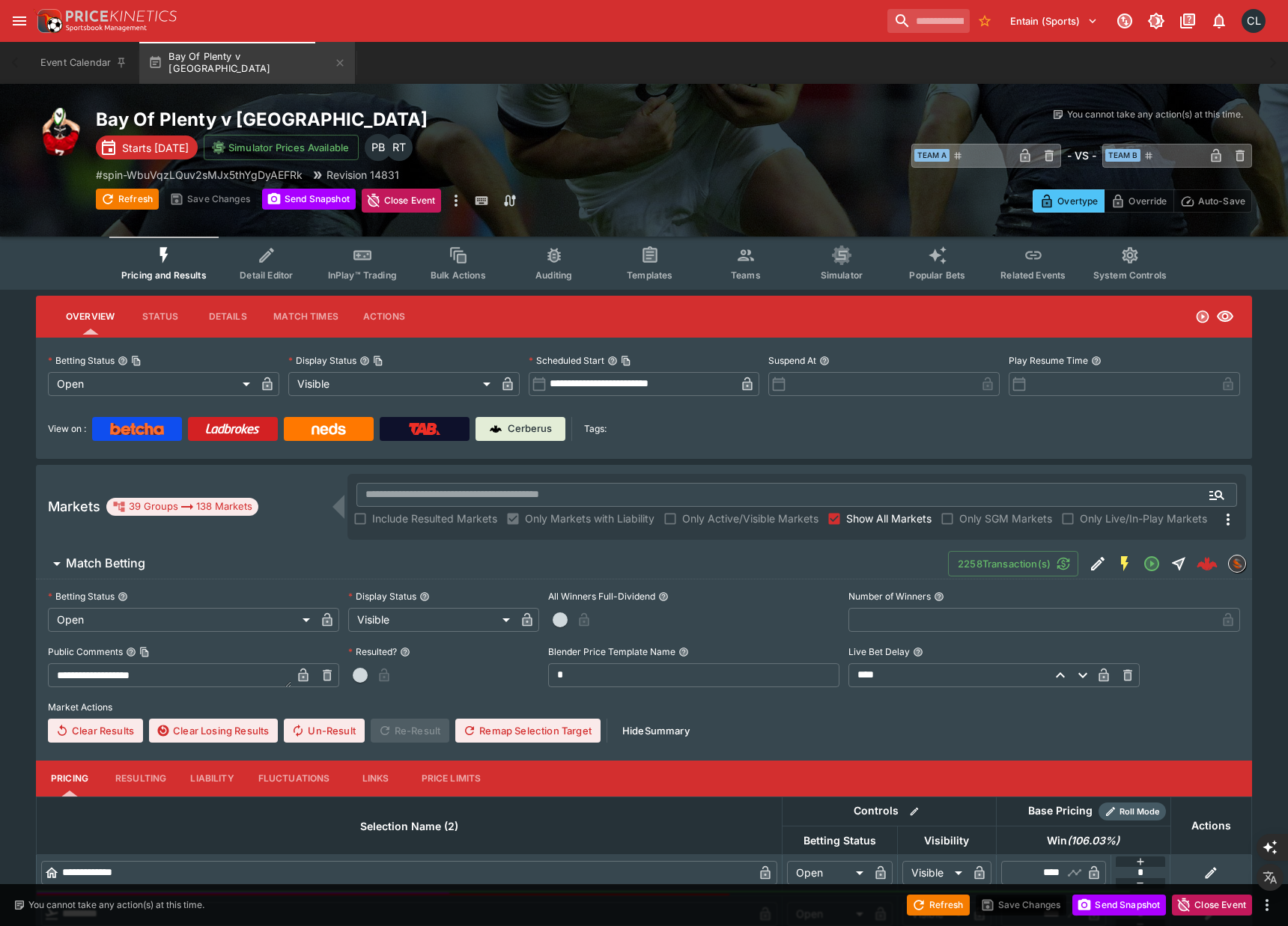
click at [18, 26] on icon "open drawer" at bounding box center [20, 21] width 18 height 18
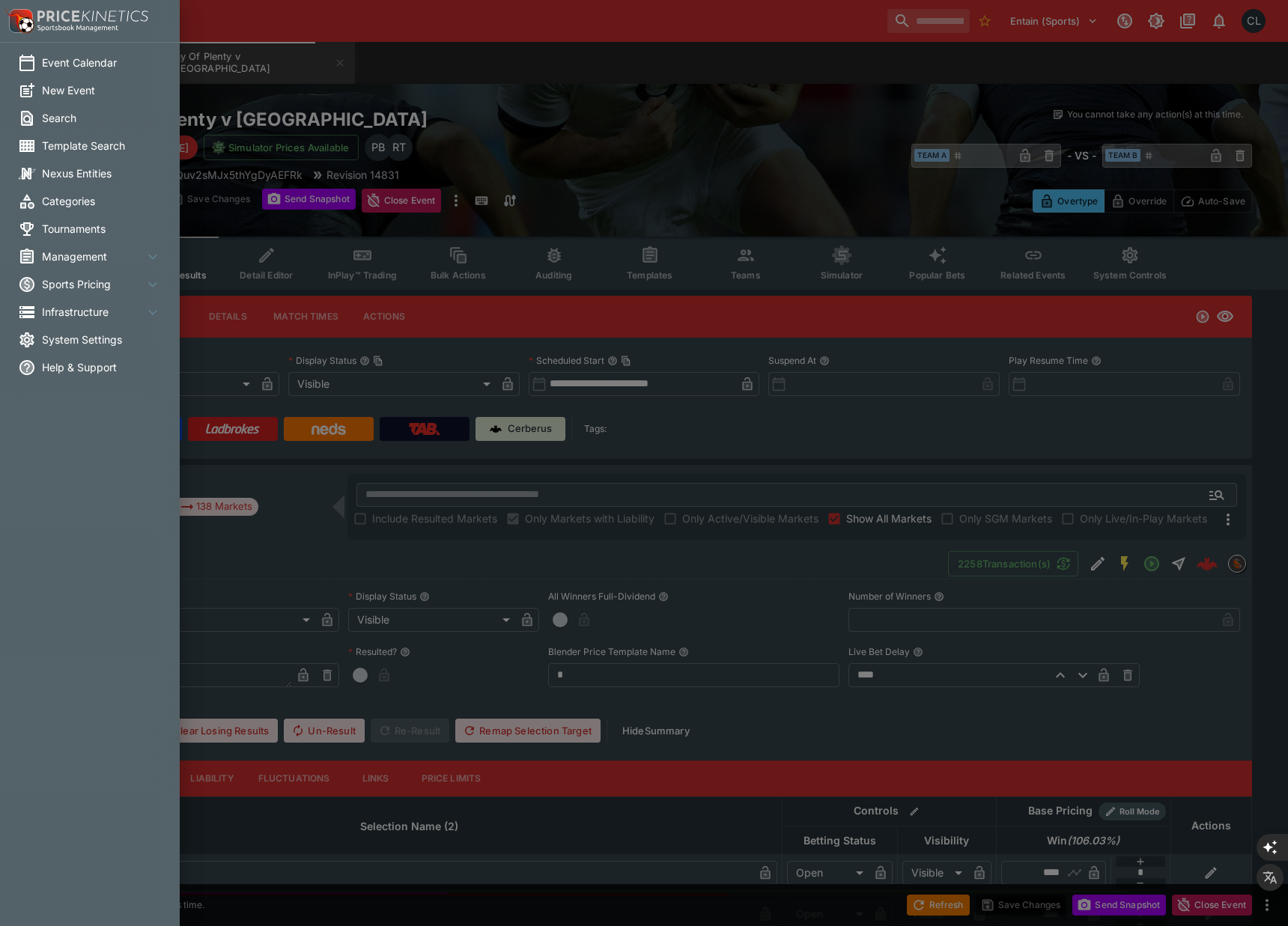
click at [80, 315] on span "Infrastructure" at bounding box center [92, 312] width 101 height 16
click at [72, 345] on span "Director" at bounding box center [110, 346] width 119 height 16
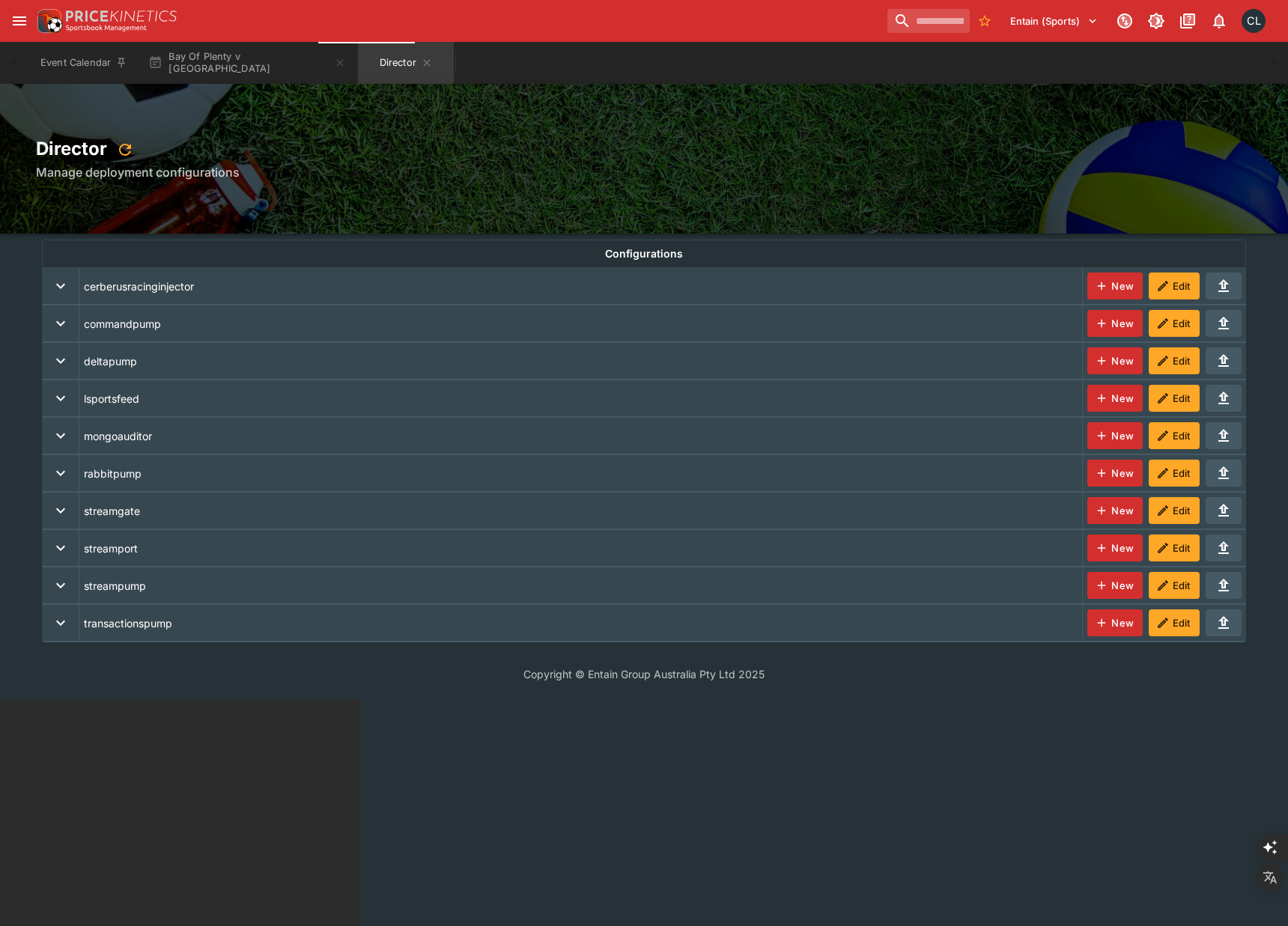
click at [62, 582] on icon "expand row" at bounding box center [61, 586] width 18 height 18
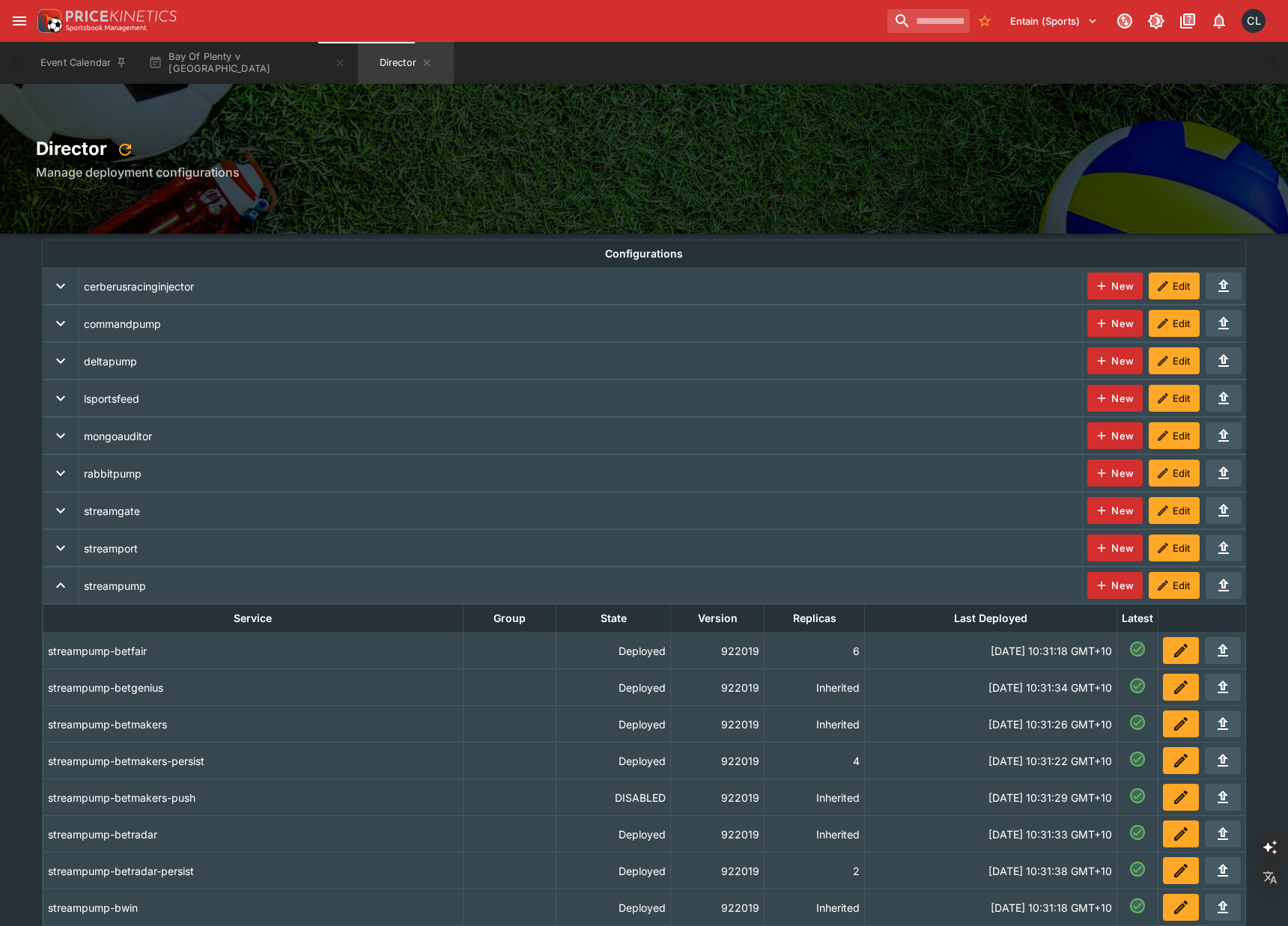
scroll to position [432, 0]
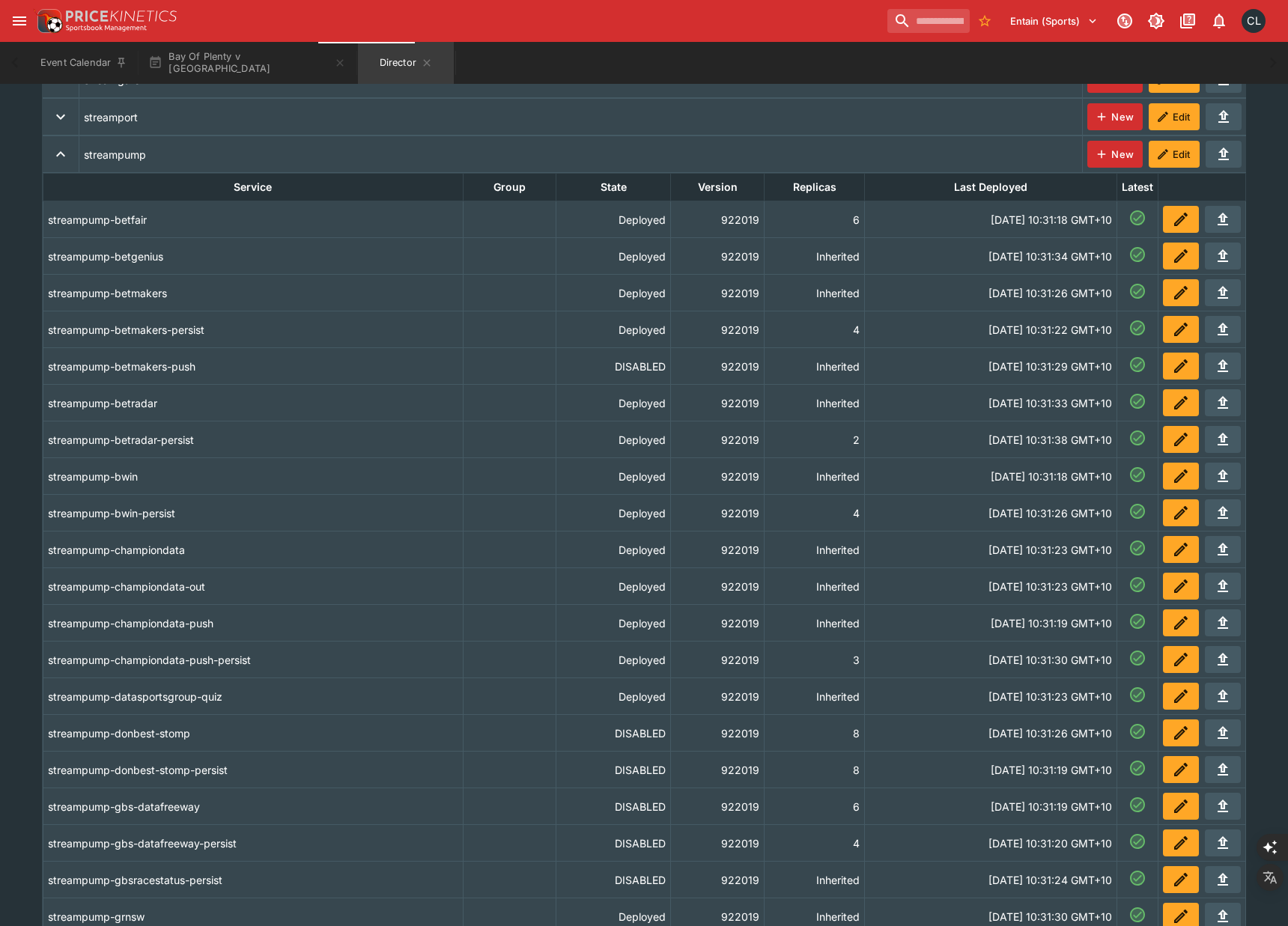
click at [254, 729] on th "streampump-donbest-stomp" at bounding box center [253, 733] width 420 height 37
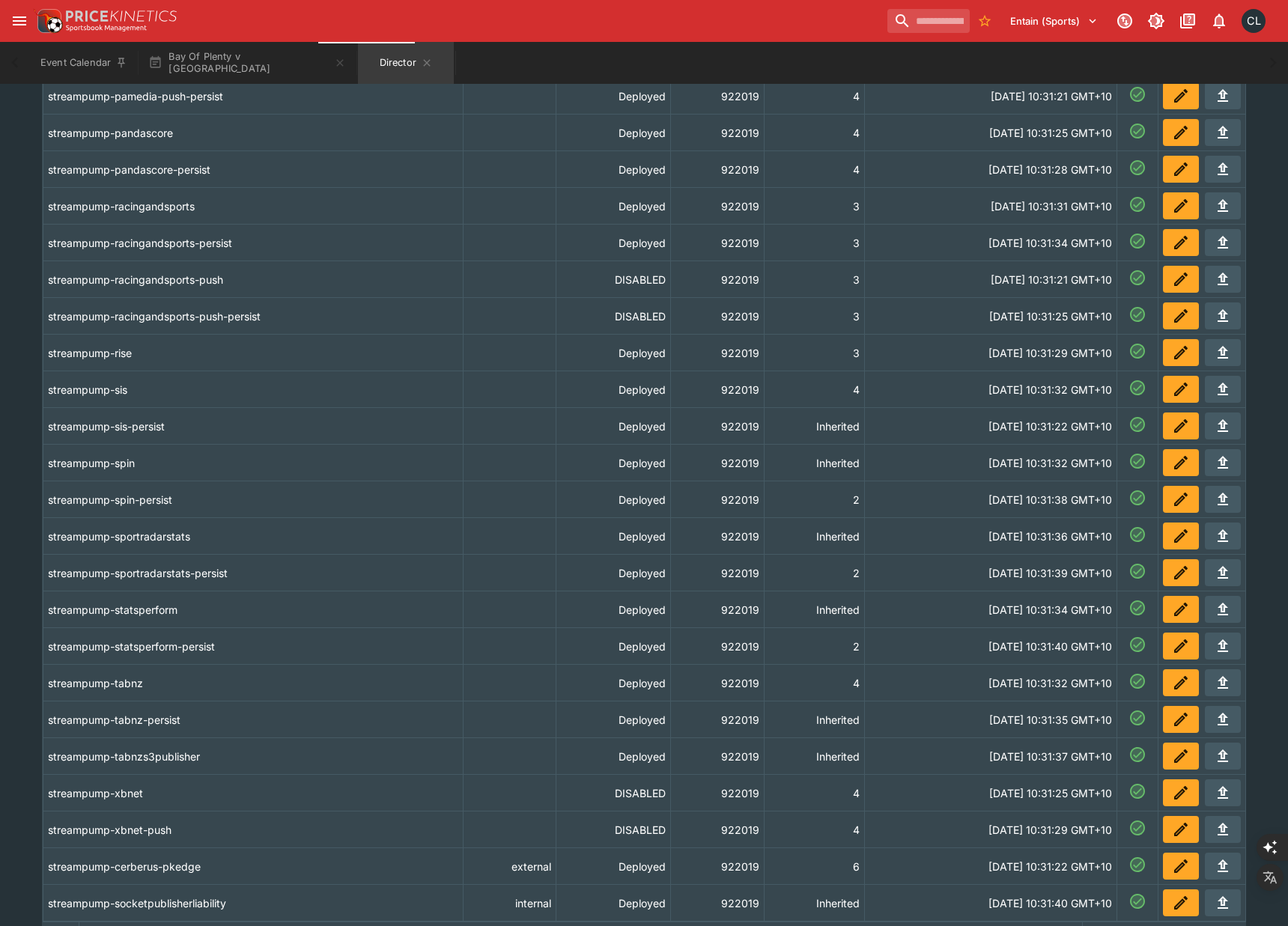
click at [1173, 458] on icon "deployments" at bounding box center [1181, 463] width 18 height 18
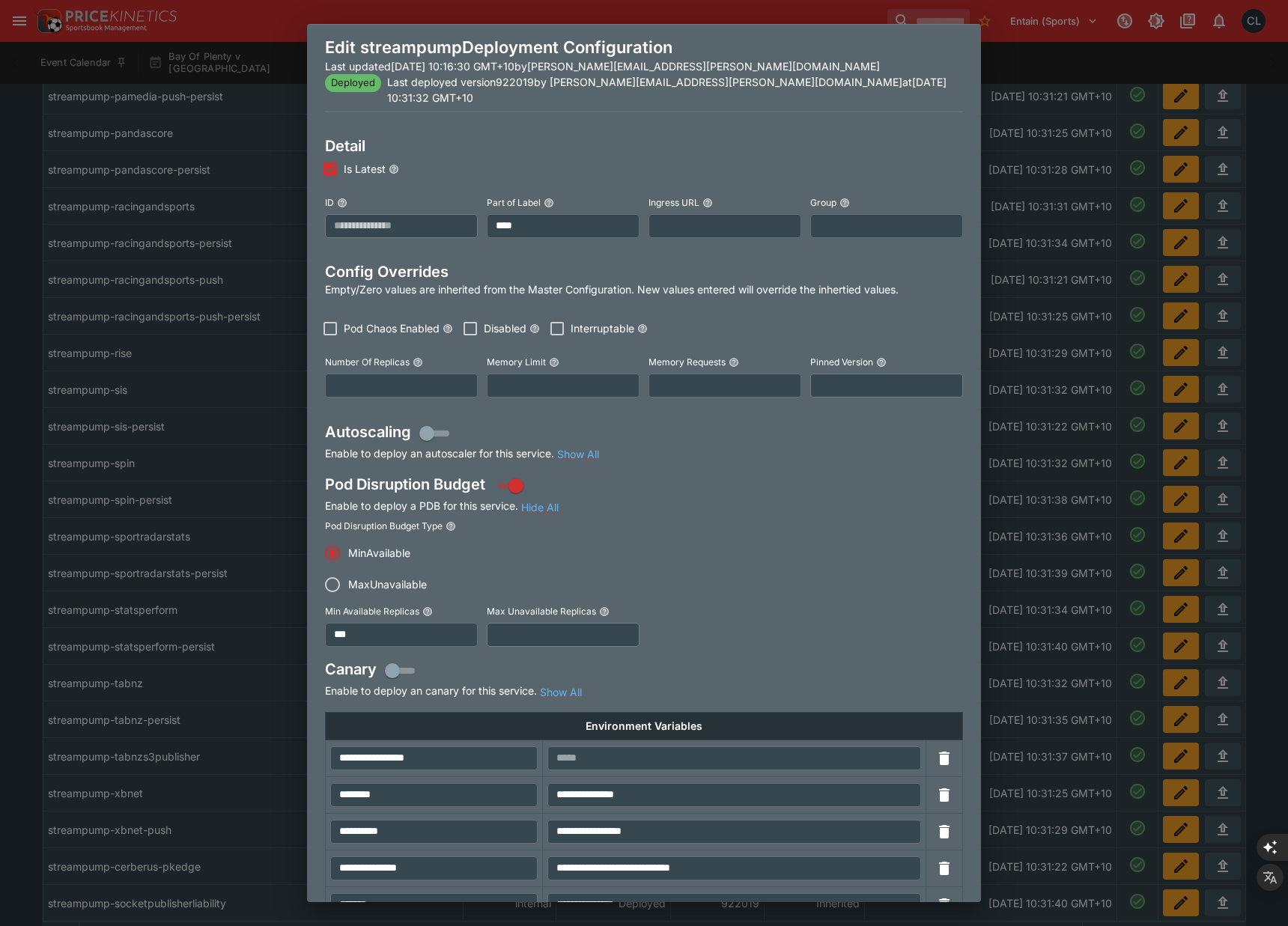
scroll to position [219, 0]
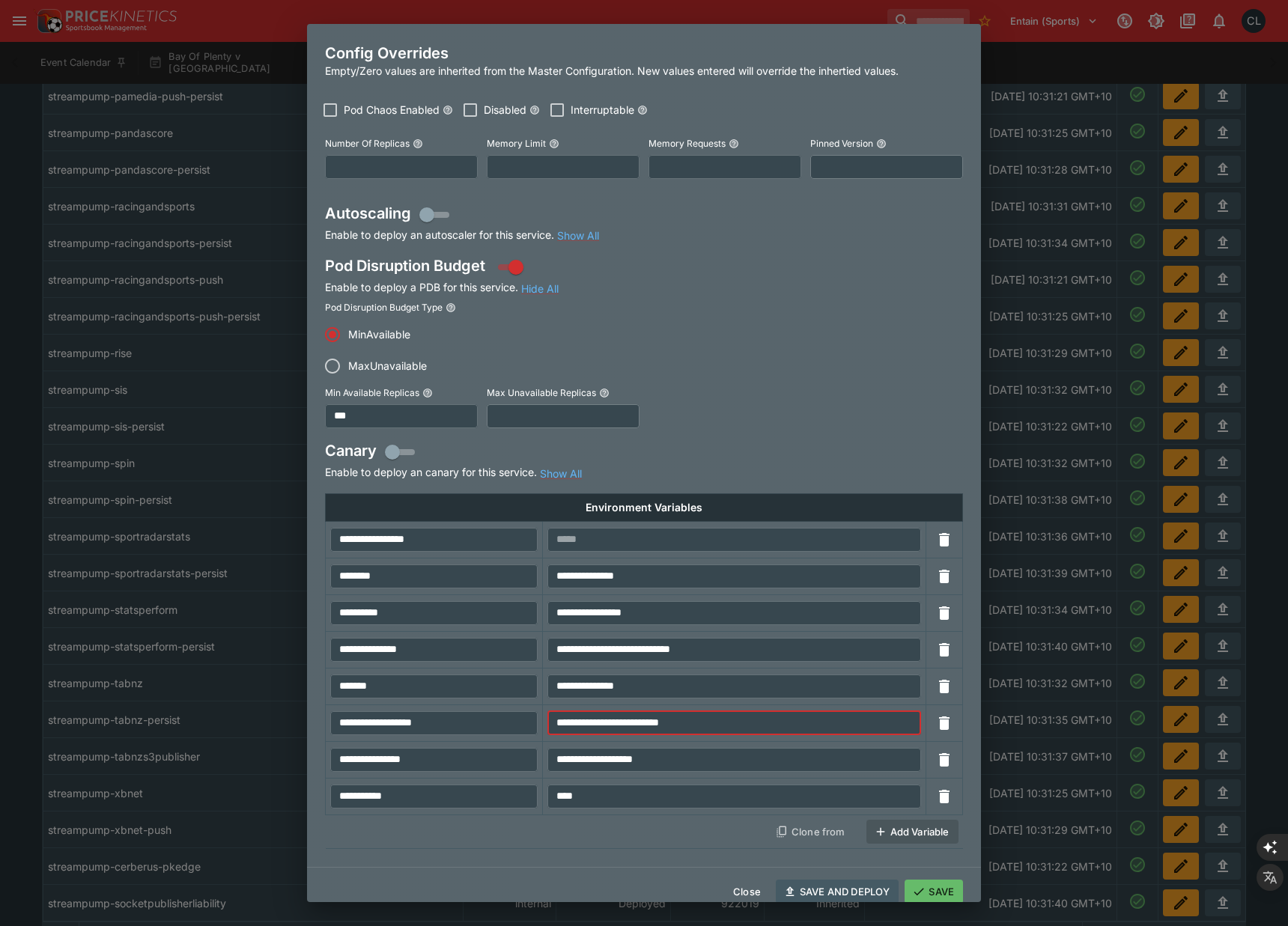
click at [706, 713] on input "**********" at bounding box center [734, 723] width 374 height 24
click at [867, 353] on div "Pod Disruption Budget Type MinAvailable MaxUnavailable" at bounding box center [644, 339] width 638 height 86
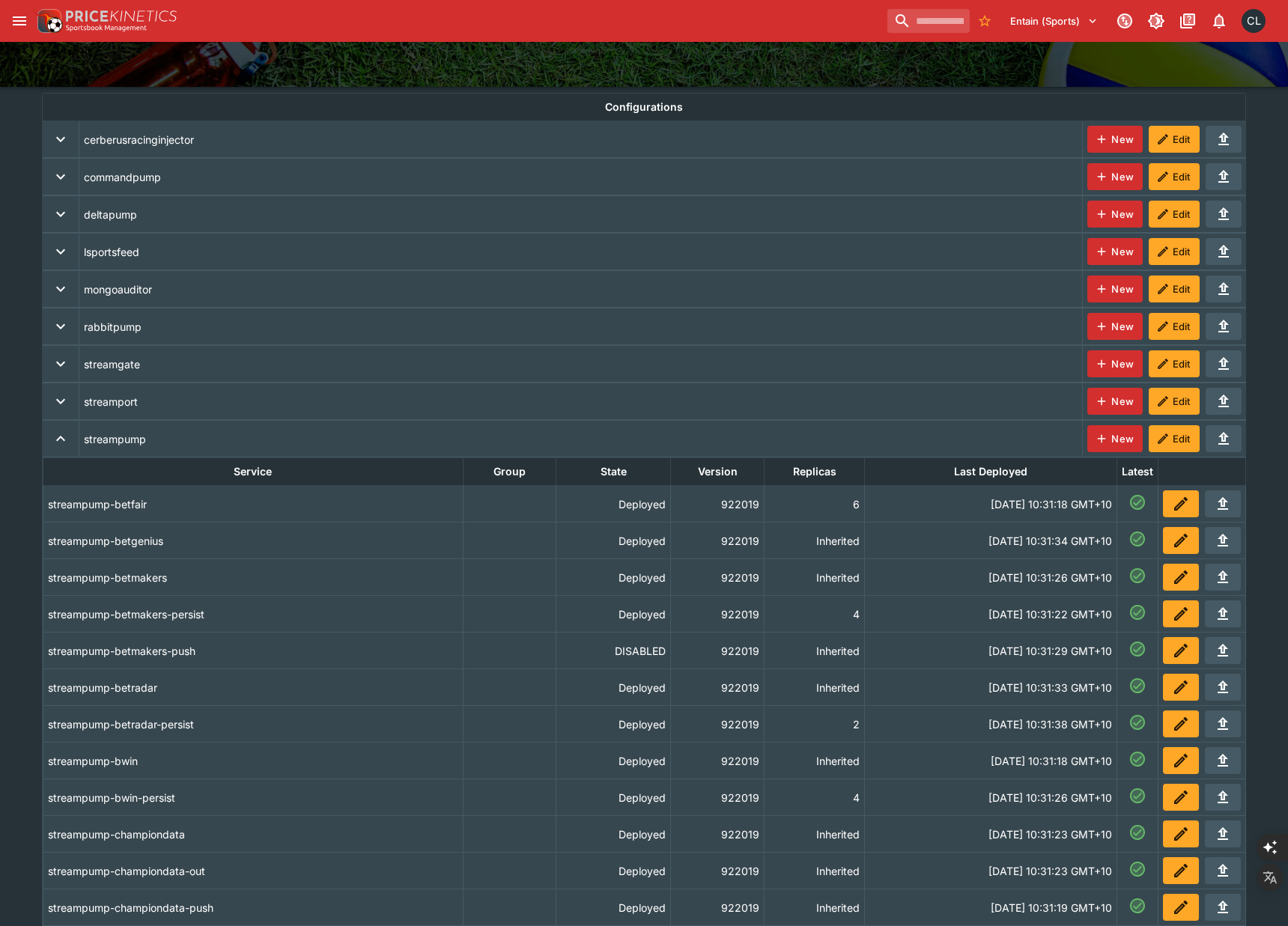
scroll to position [0, 0]
